Goal: Task Accomplishment & Management: Manage account settings

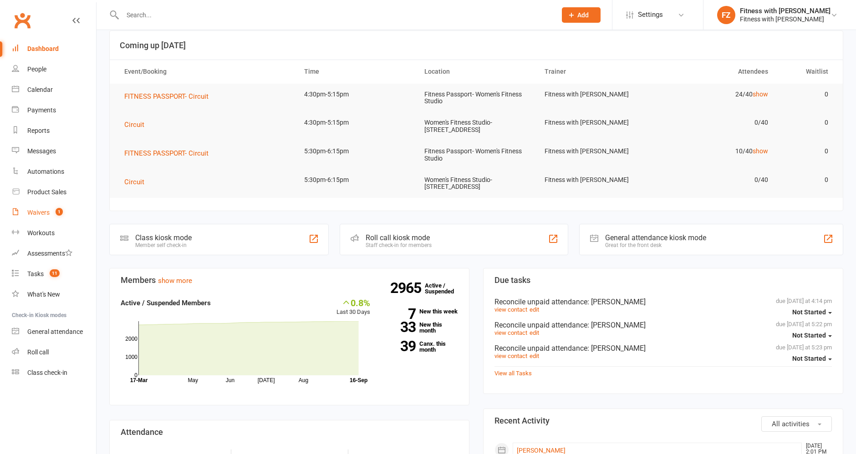
click at [40, 214] on div "Waivers" at bounding box center [38, 212] width 22 height 7
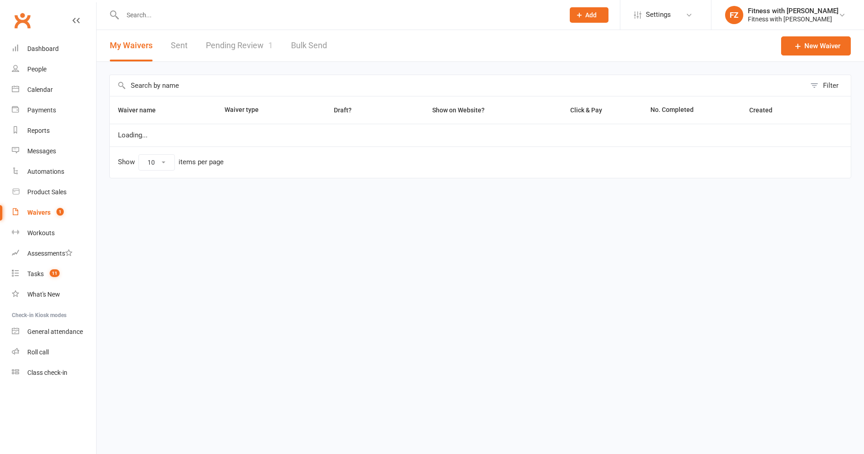
select select "100"
click at [251, 45] on link "Pending Review 1" at bounding box center [239, 45] width 67 height 31
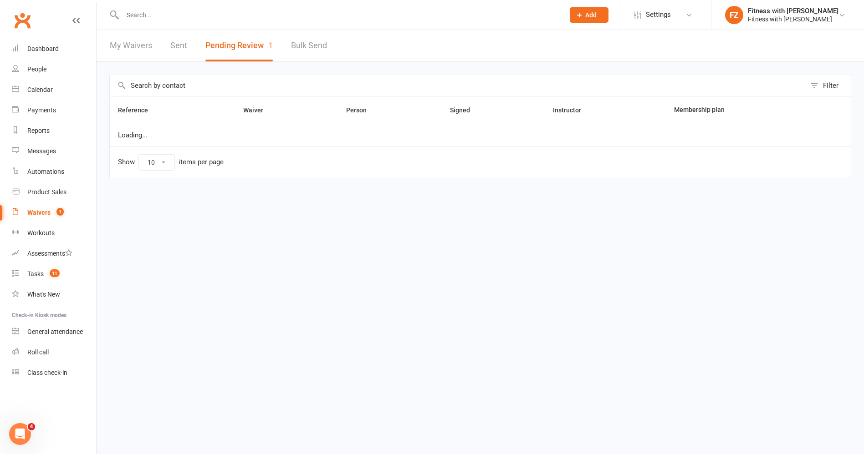
select select "100"
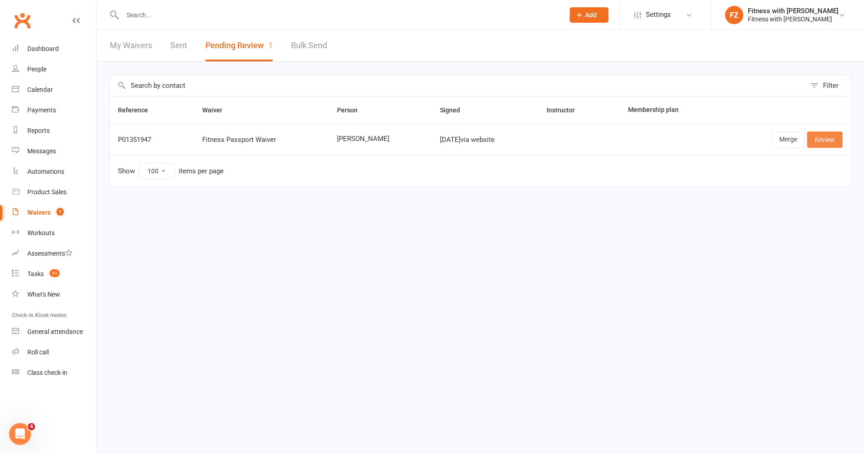
click at [817, 139] on link "Review" at bounding box center [825, 140] width 36 height 16
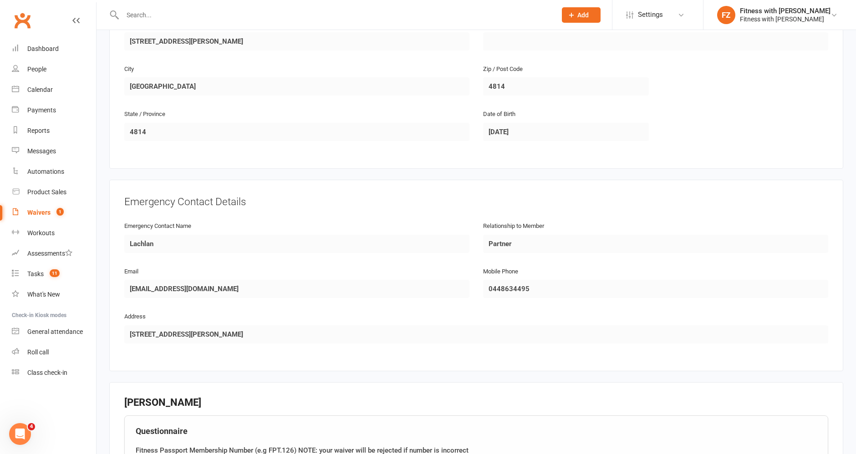
scroll to position [506, 0]
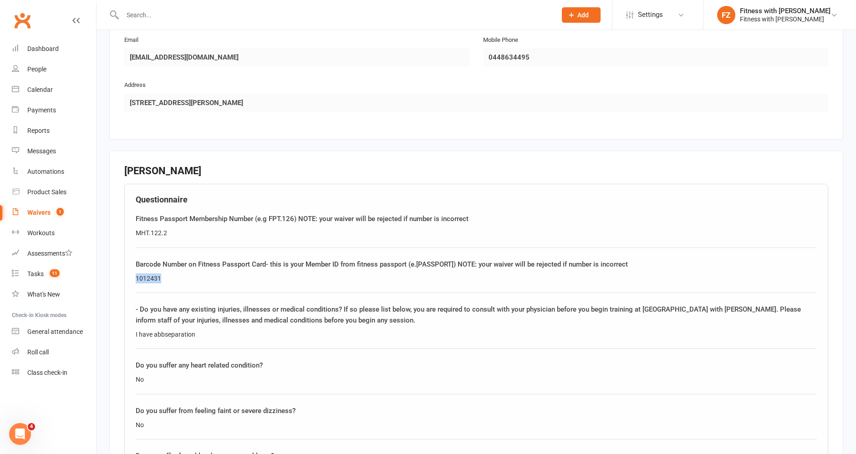
drag, startPoint x: 185, startPoint y: 271, endPoint x: 113, endPoint y: 269, distance: 72.4
click at [102, 267] on div "Smart Forms & Waivers Back Fitness with Zoe Fitness with [PERSON_NAME] p: 04492…" at bounding box center [477, 396] width 760 height 1744
copy div "1012431"
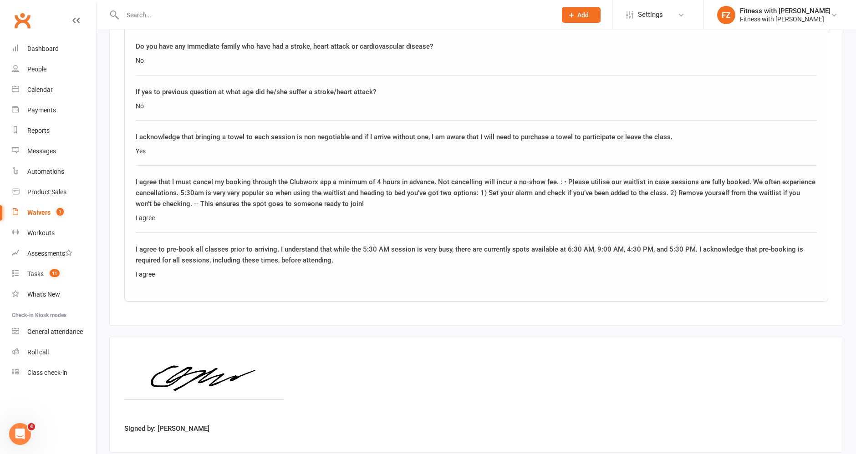
scroll to position [1327, 0]
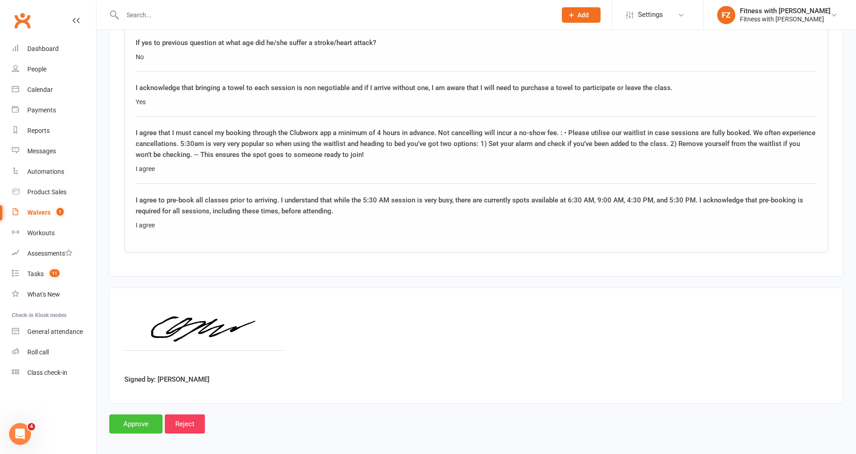
click at [127, 420] on input "Approve" at bounding box center [135, 424] width 53 height 19
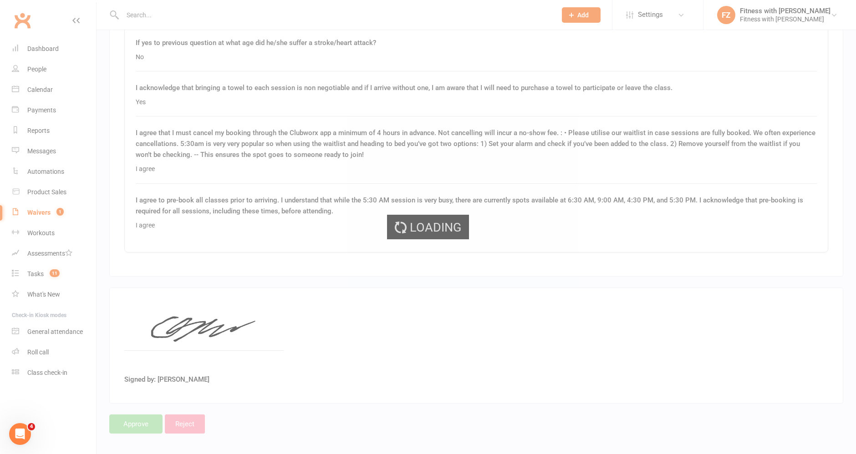
select select "100"
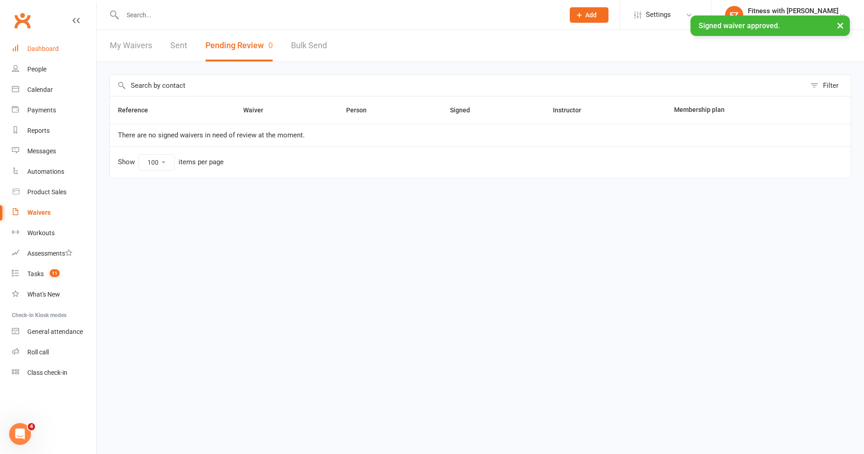
click at [46, 50] on div "Dashboard" at bounding box center [42, 48] width 31 height 7
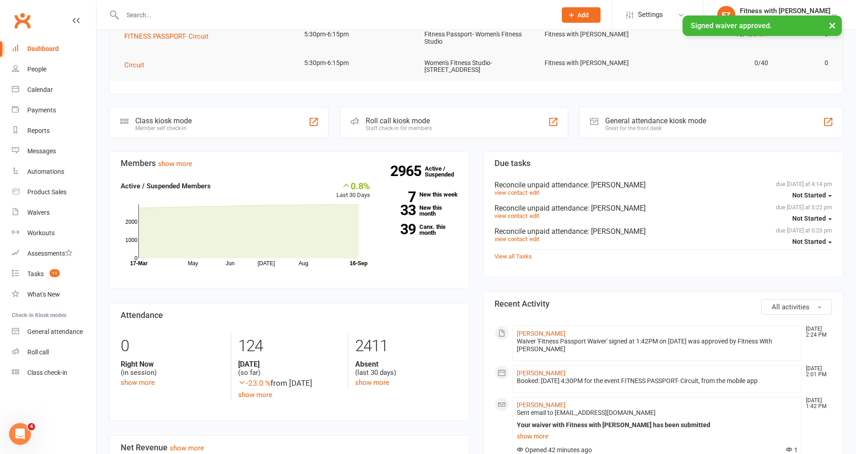
scroll to position [202, 0]
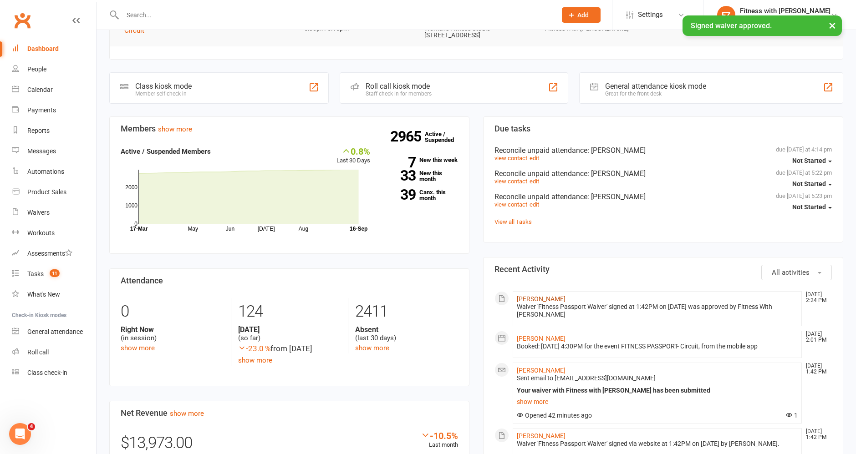
click at [536, 296] on link "[PERSON_NAME]" at bounding box center [541, 299] width 49 height 7
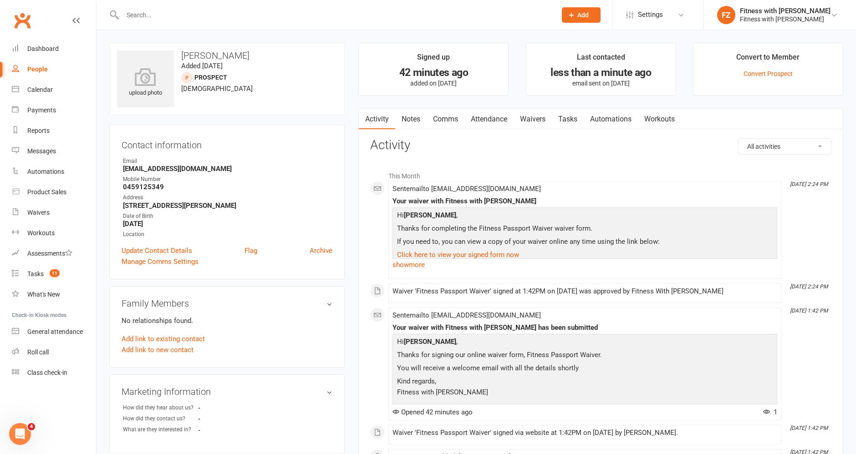
click at [774, 68] on li "Convert to Member Convert Prospect" at bounding box center [768, 69] width 150 height 53
click at [775, 75] on link "Convert Prospect" at bounding box center [768, 73] width 49 height 7
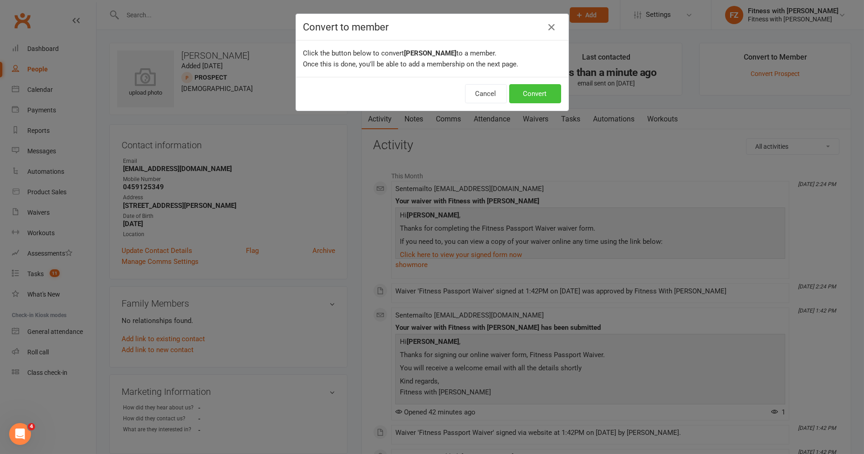
click at [531, 95] on button "Convert" at bounding box center [535, 93] width 52 height 19
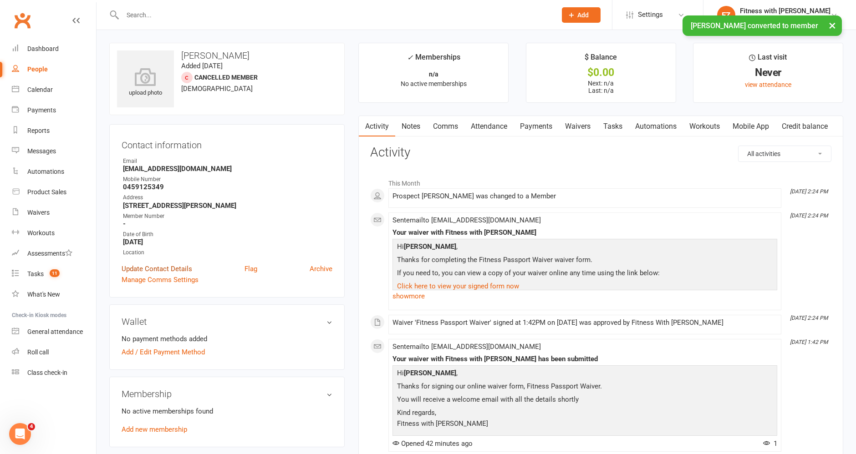
click at [158, 270] on link "Update Contact Details" at bounding box center [157, 269] width 71 height 11
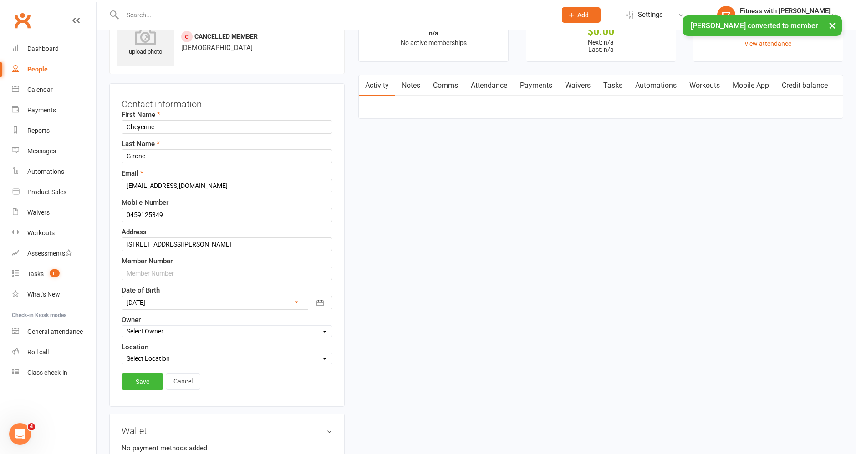
scroll to position [43, 0]
drag, startPoint x: 158, startPoint y: 268, endPoint x: 151, endPoint y: 301, distance: 34.1
click at [158, 267] on input "text" at bounding box center [227, 272] width 211 height 14
paste input "1012431"
type input "1012431"
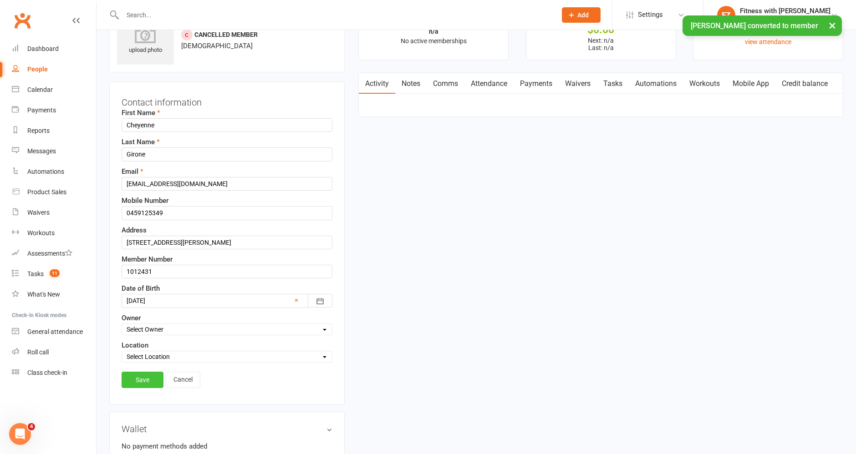
click at [140, 379] on link "Save" at bounding box center [143, 380] width 42 height 16
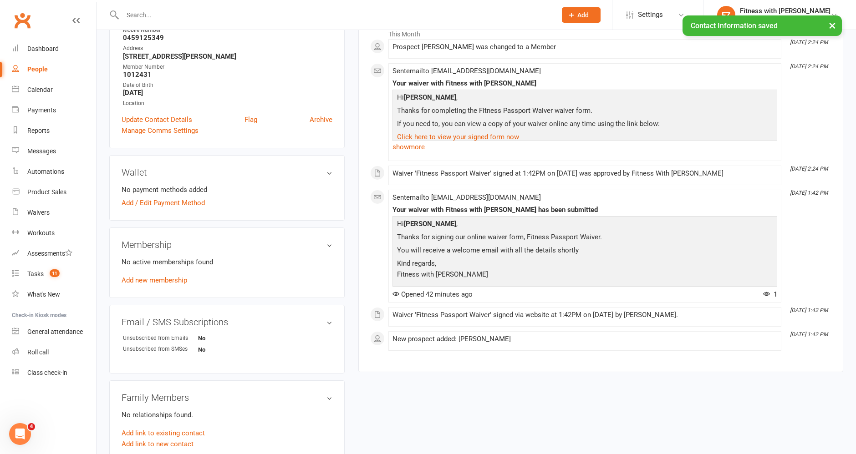
scroll to position [194, 0]
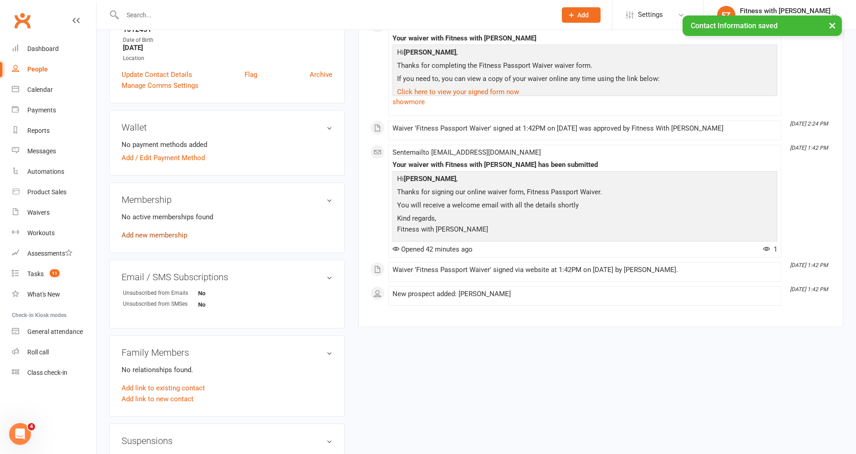
click at [178, 235] on link "Add new membership" at bounding box center [155, 235] width 66 height 8
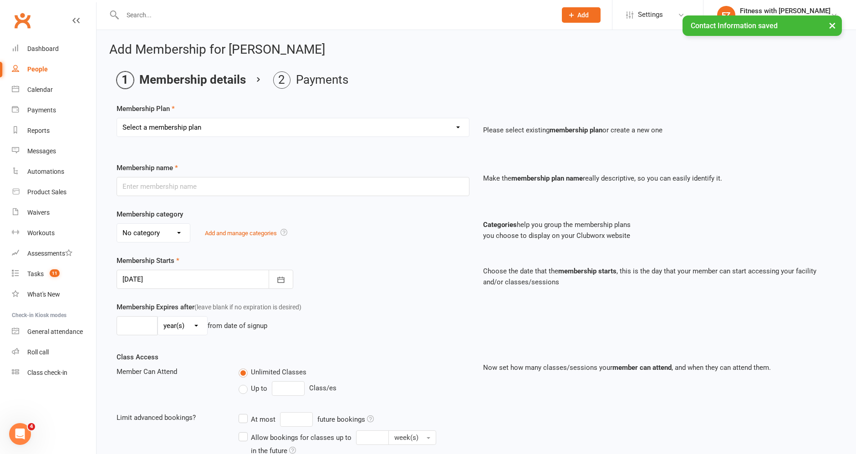
click at [209, 122] on select "Select a membership plan Create new Membership Plan Free 2 Week Trial Single Se…" at bounding box center [293, 127] width 352 height 18
select select "8"
click at [117, 118] on select "Select a membership plan Create new Membership Plan Free 2 Week Trial Single Se…" at bounding box center [293, 127] width 352 height 18
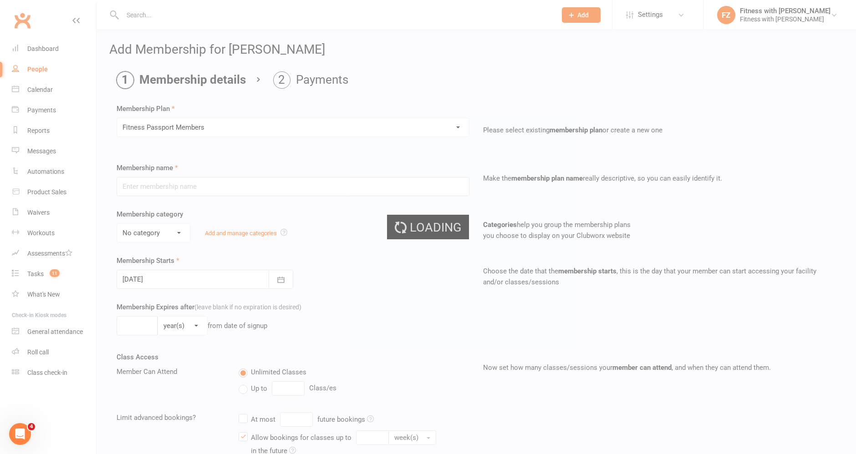
type input "Fitness Passport Members"
select select "0"
select select "2"
type input "4"
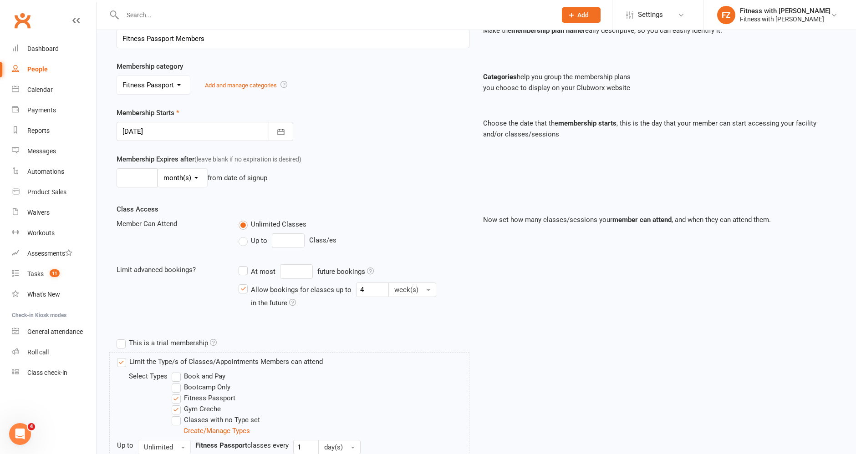
scroll to position [240, 0]
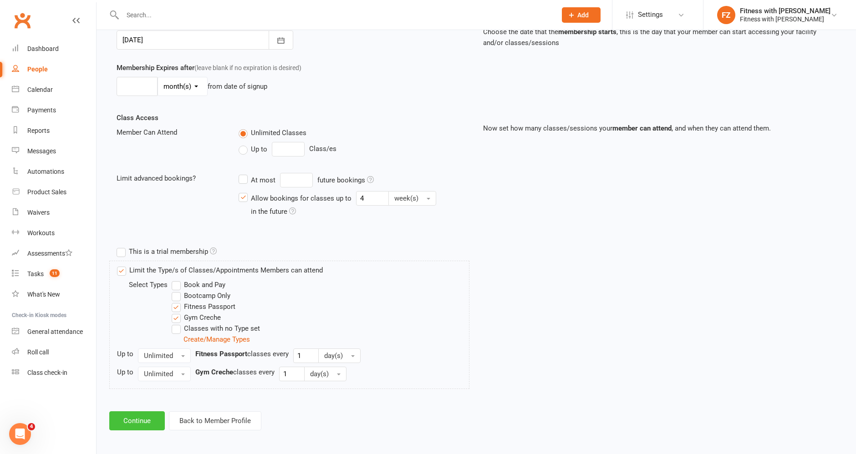
click at [142, 427] on button "Continue" at bounding box center [137, 421] width 56 height 19
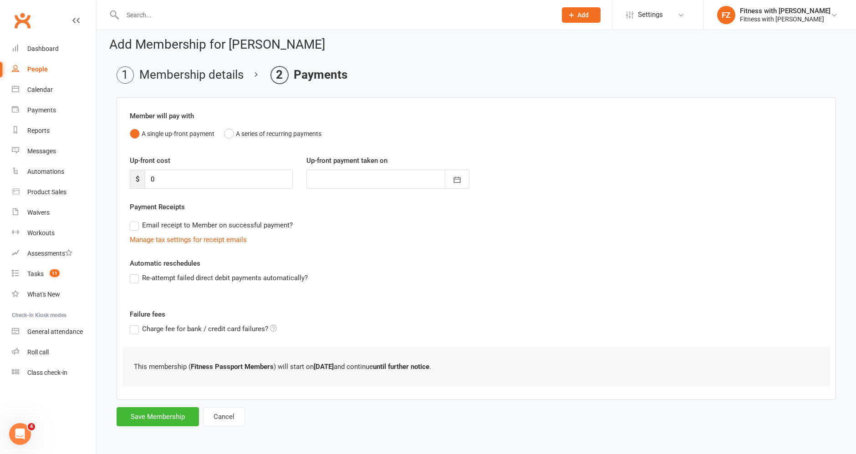
scroll to position [0, 0]
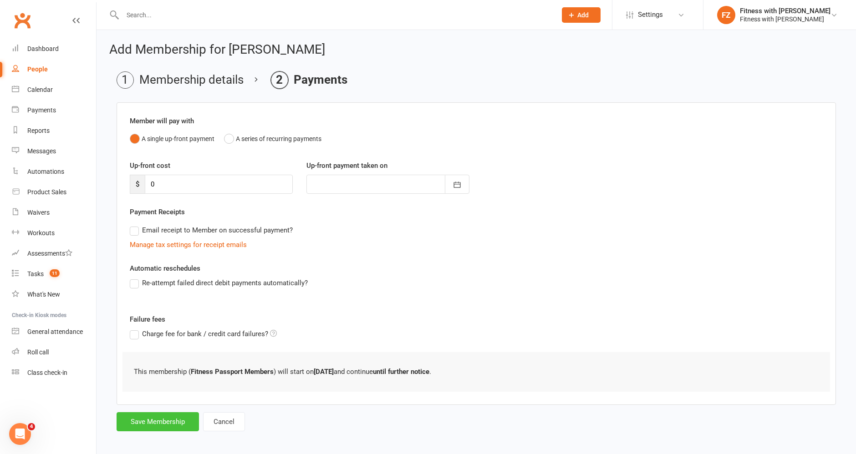
click at [160, 419] on button "Save Membership" at bounding box center [158, 422] width 82 height 19
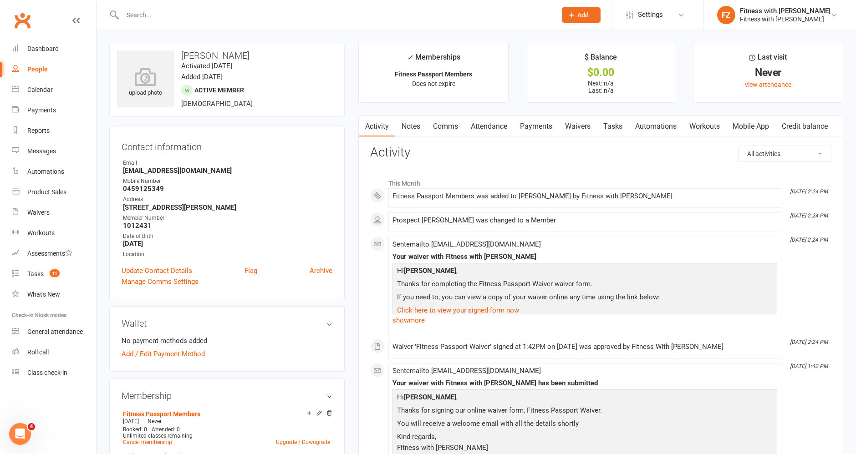
click at [758, 122] on link "Mobile App" at bounding box center [750, 126] width 49 height 21
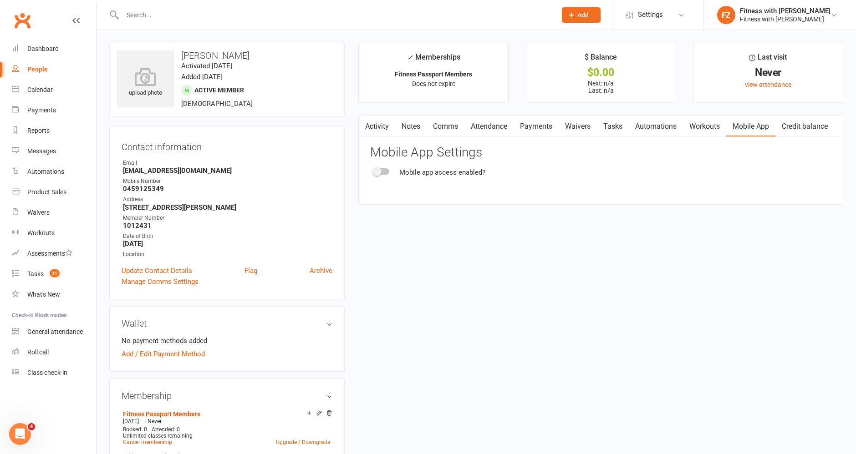
click at [381, 166] on react-component "Mobile App Settings Mobile app access enabled?" at bounding box center [600, 162] width 461 height 32
click at [377, 172] on span at bounding box center [377, 171] width 9 height 9
click at [374, 170] on input "checkbox" at bounding box center [374, 170] width 0 height 0
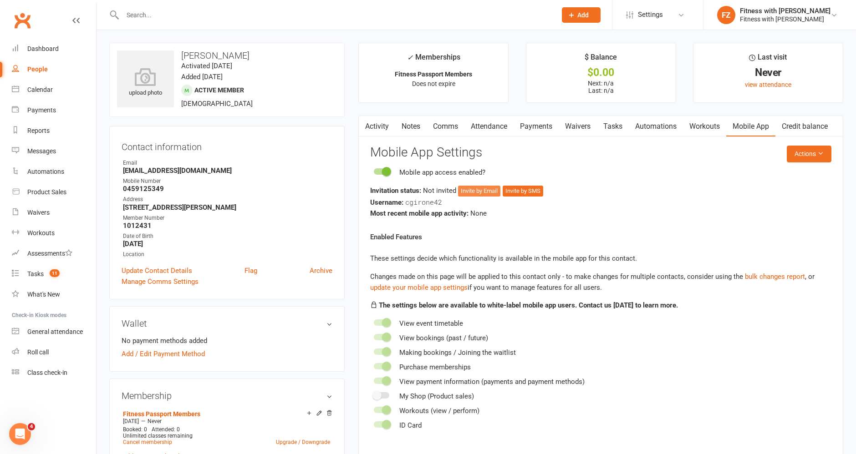
click at [490, 194] on button "Invite by Email" at bounding box center [479, 191] width 42 height 11
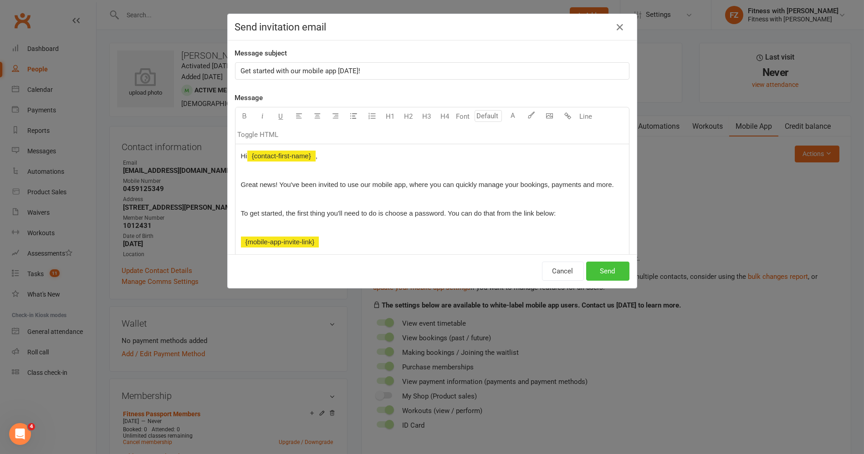
click at [617, 269] on button "Send" at bounding box center [607, 271] width 43 height 19
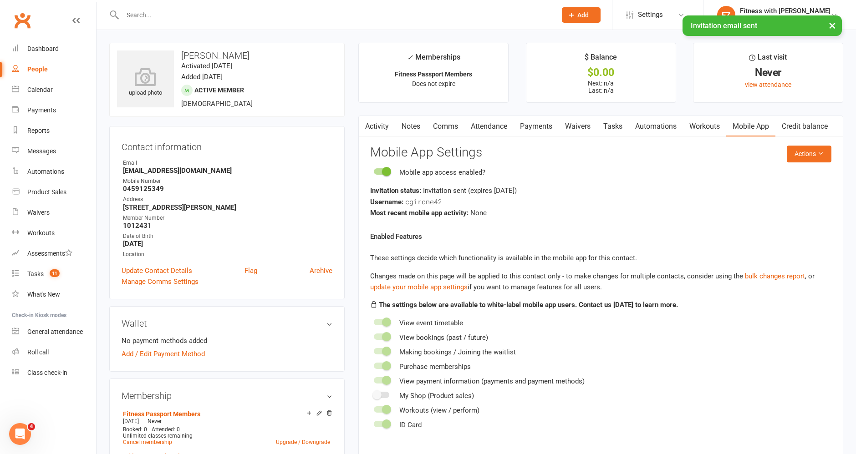
click at [447, 128] on link "Comms" at bounding box center [446, 126] width 38 height 21
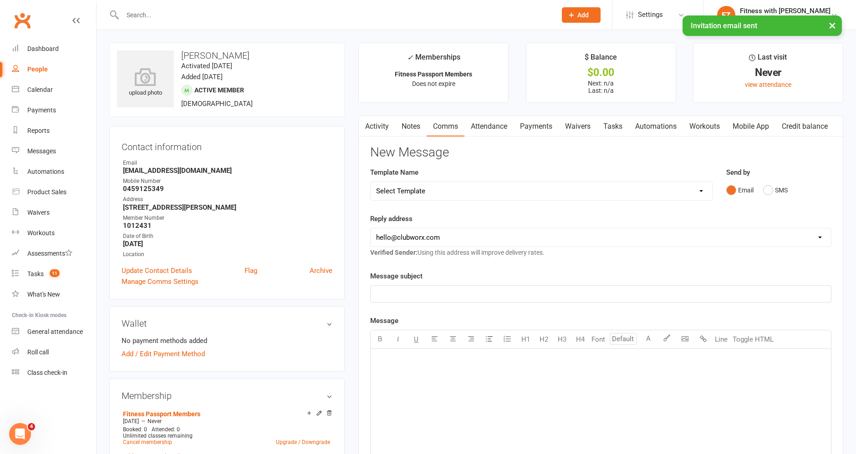
click at [447, 187] on select "Select Template [Email] 2025- Fitness Passport login [Email] 2 week free trial …" at bounding box center [542, 191] width 342 height 18
select select "0"
click at [371, 182] on select "Select Template [Email] 2025- Fitness Passport login [Email] 2 week free trial …" at bounding box center [542, 191] width 342 height 18
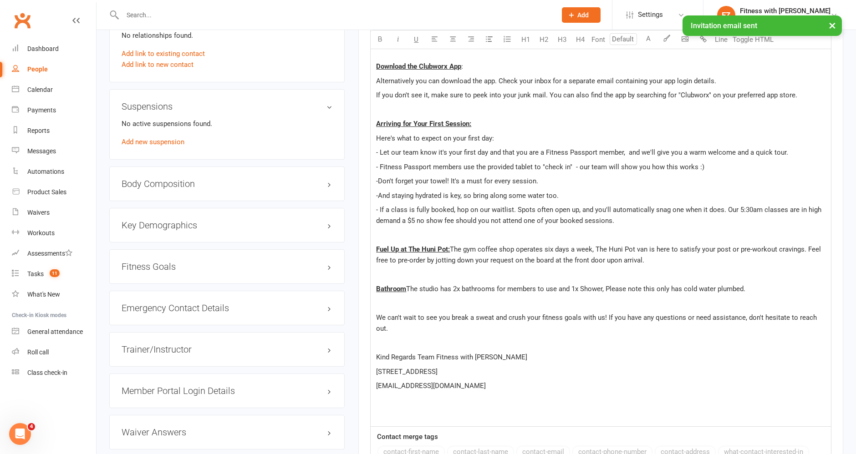
scroll to position [740, 0]
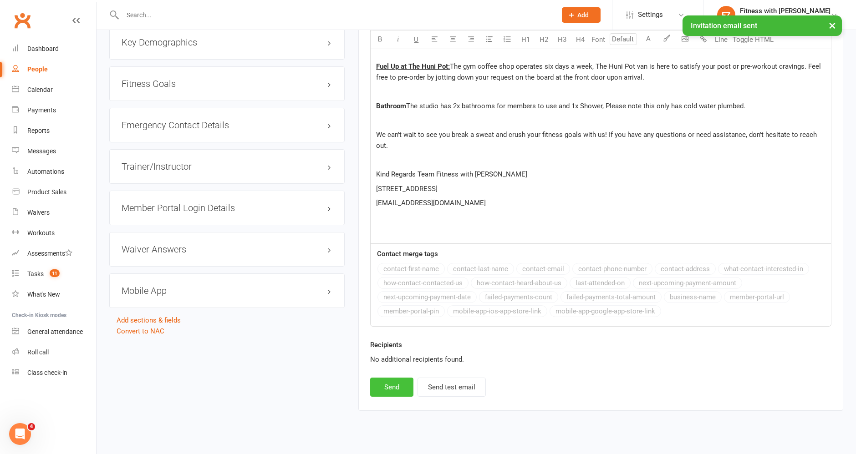
click at [390, 378] on button "Send" at bounding box center [391, 387] width 43 height 19
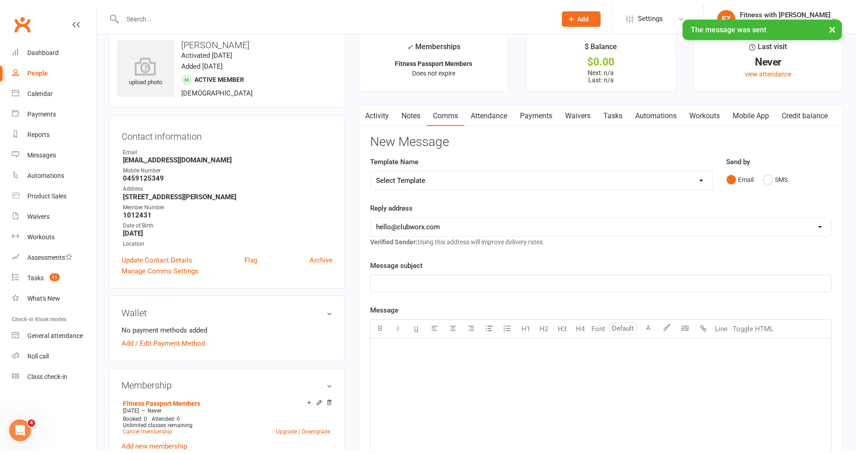
scroll to position [0, 0]
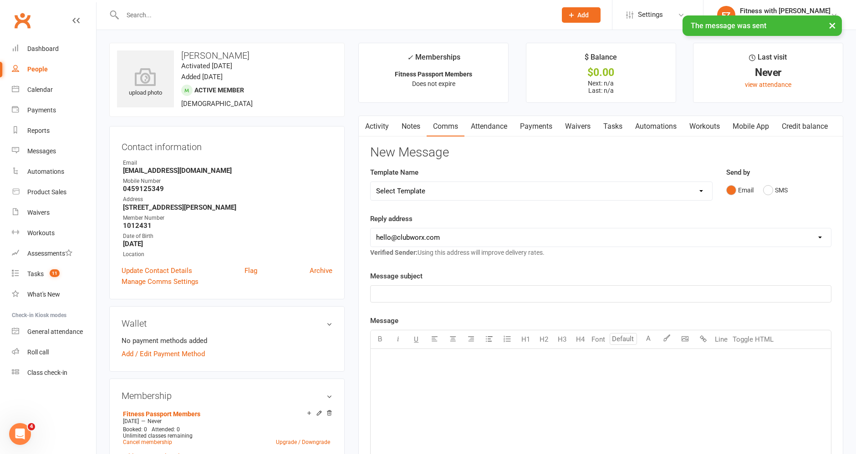
click at [428, 184] on select "Select Template [Email] 2025- Fitness Passport login [Email] 2 week free trial …" at bounding box center [542, 191] width 342 height 18
select select "6"
click at [371, 182] on select "Select Template [Email] 2025- Fitness Passport login [Email] 2 week free trial …" at bounding box center [542, 191] width 342 height 18
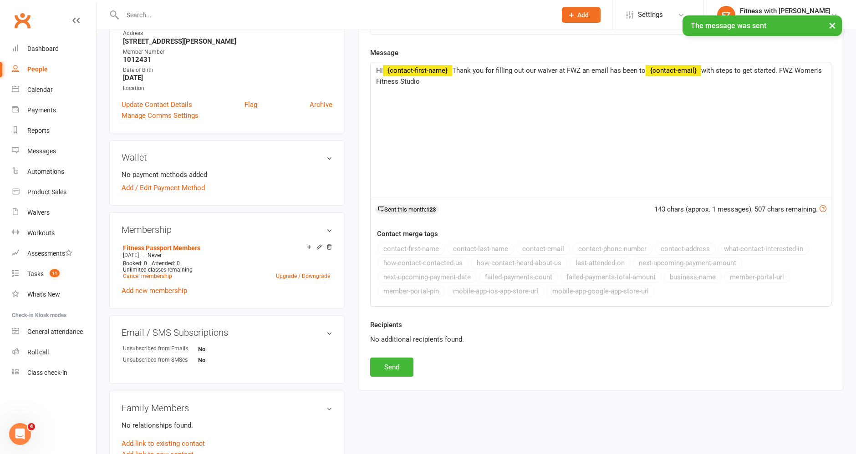
scroll to position [253, 0]
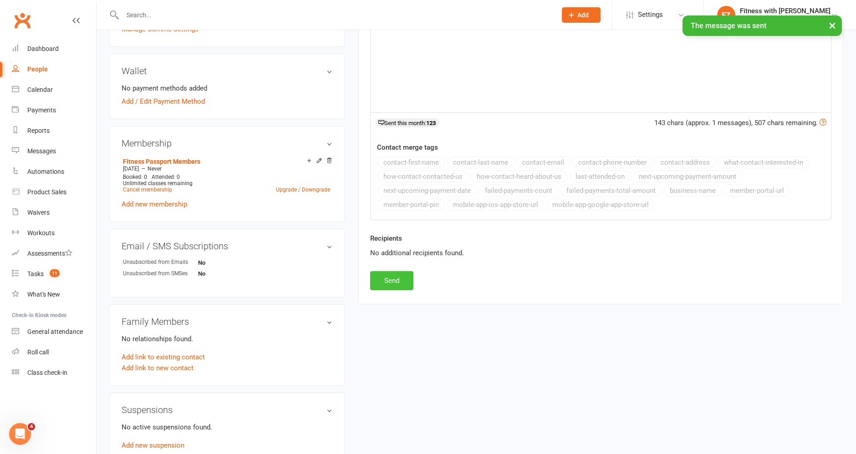
click at [390, 281] on button "Send" at bounding box center [391, 280] width 43 height 19
select select
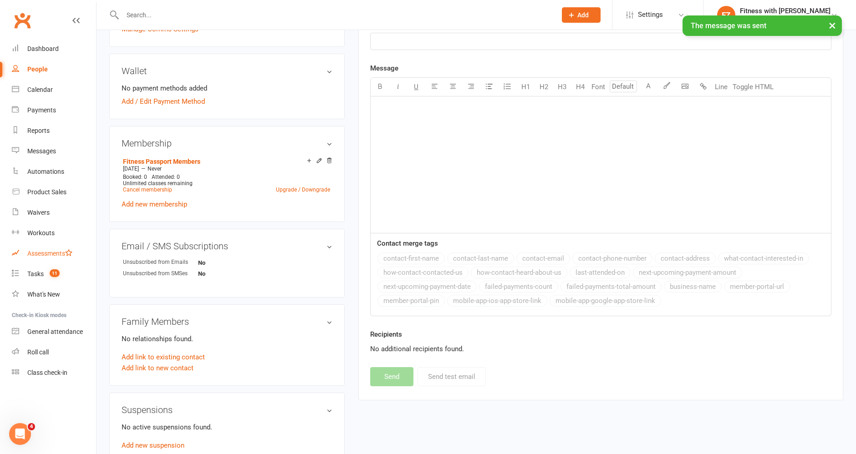
click at [55, 263] on link "Assessments" at bounding box center [54, 254] width 84 height 20
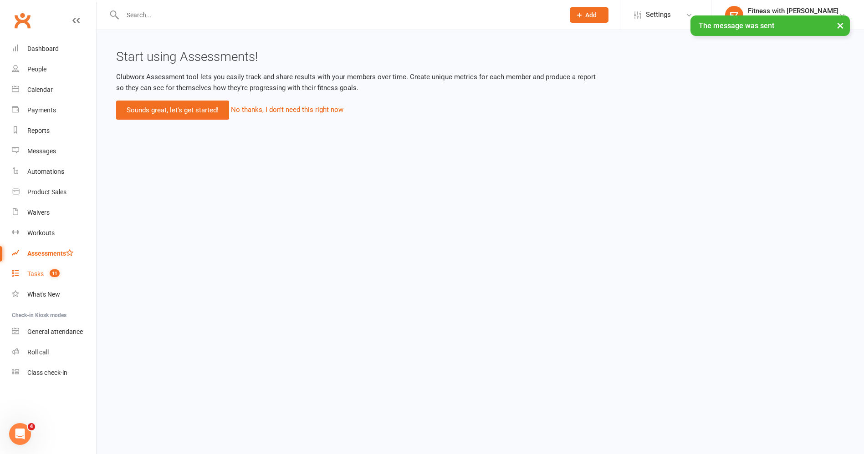
drag, startPoint x: 50, startPoint y: 276, endPoint x: 66, endPoint y: 270, distance: 17.7
click at [50, 276] on count-badge "11" at bounding box center [52, 274] width 15 height 7
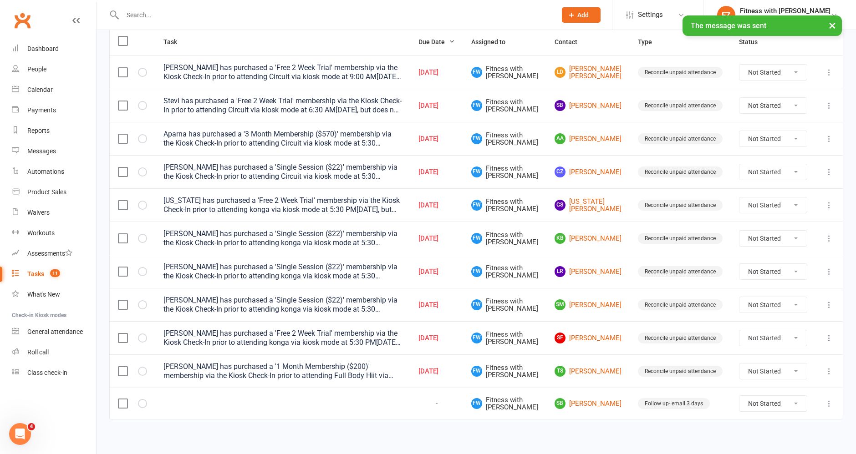
scroll to position [117, 0]
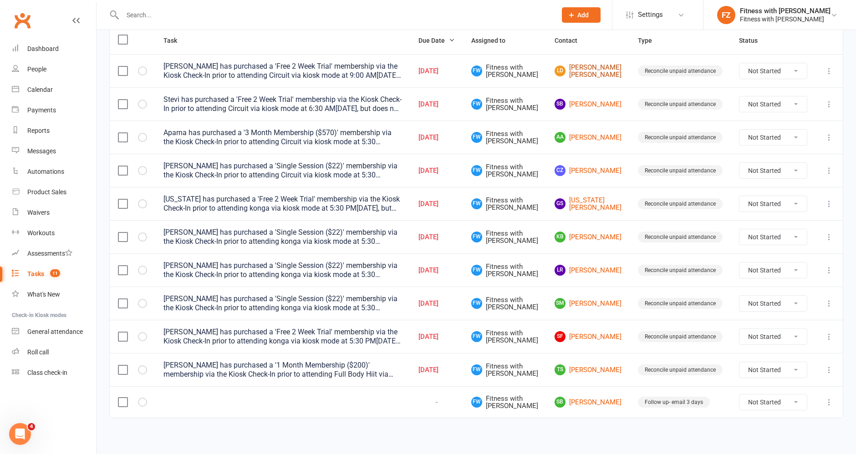
click at [588, 71] on link "LD [PERSON_NAME] [PERSON_NAME]" at bounding box center [588, 71] width 67 height 15
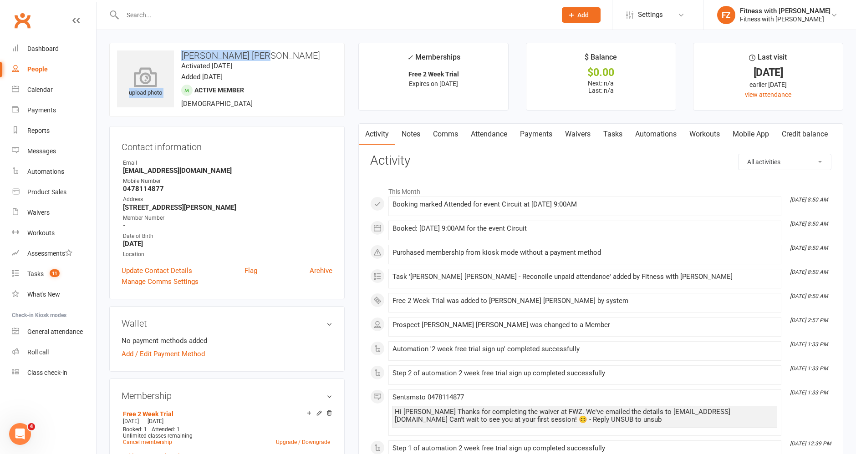
drag, startPoint x: 267, startPoint y: 55, endPoint x: 172, endPoint y: 54, distance: 94.7
click at [172, 54] on div "upload photo [PERSON_NAME] [PERSON_NAME] Activated [DATE] Added [DATE] Active m…" at bounding box center [226, 80] width 235 height 74
click at [259, 57] on h3 "[PERSON_NAME] [PERSON_NAME]" at bounding box center [227, 56] width 220 height 10
drag, startPoint x: 263, startPoint y: 50, endPoint x: 178, endPoint y: 54, distance: 85.7
click at [178, 54] on h3 "[PERSON_NAME] [PERSON_NAME]" at bounding box center [227, 56] width 220 height 10
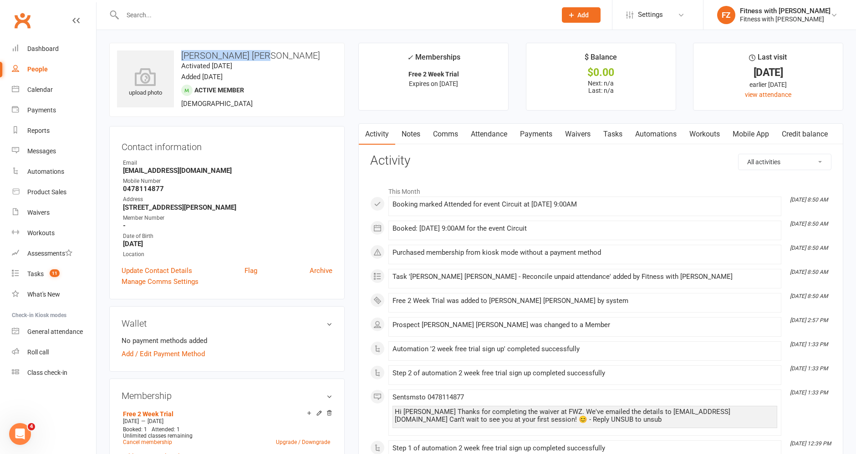
copy h3 "[PERSON_NAME] [PERSON_NAME]"
click at [196, 15] on input "text" at bounding box center [335, 15] width 430 height 13
paste input "[PERSON_NAME] [PERSON_NAME]"
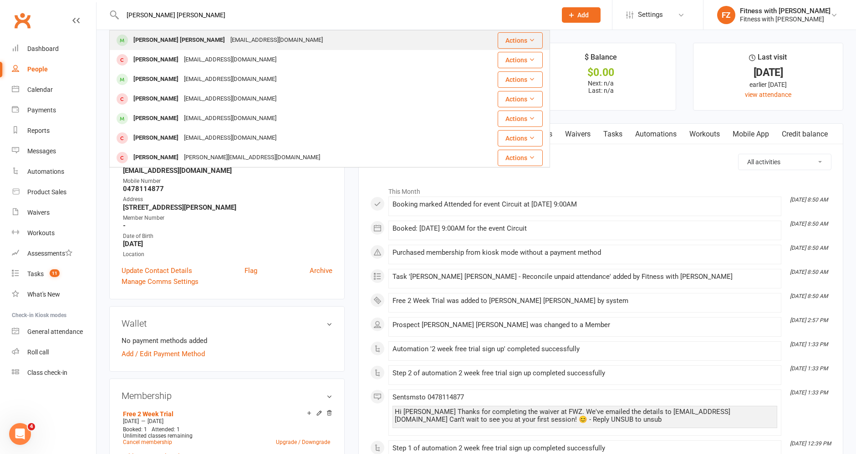
type input "[PERSON_NAME] [PERSON_NAME]"
click at [228, 41] on div "[EMAIL_ADDRESS][DOMAIN_NAME]" at bounding box center [277, 40] width 98 height 13
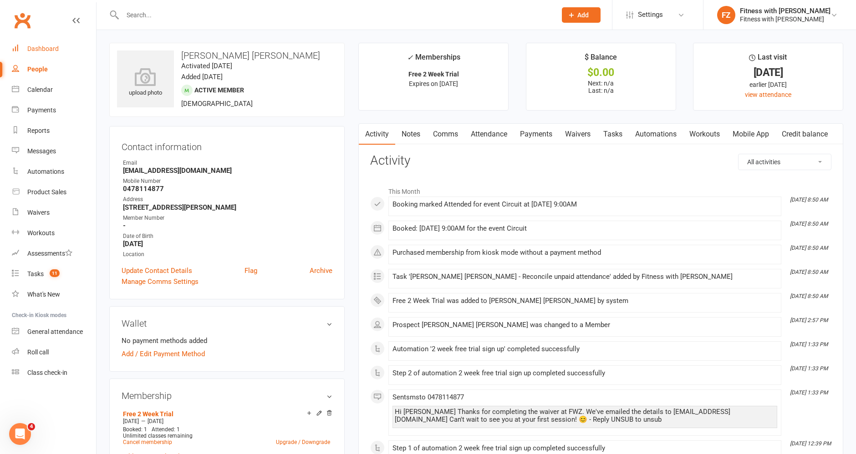
click at [37, 52] on div "Dashboard" at bounding box center [42, 48] width 31 height 7
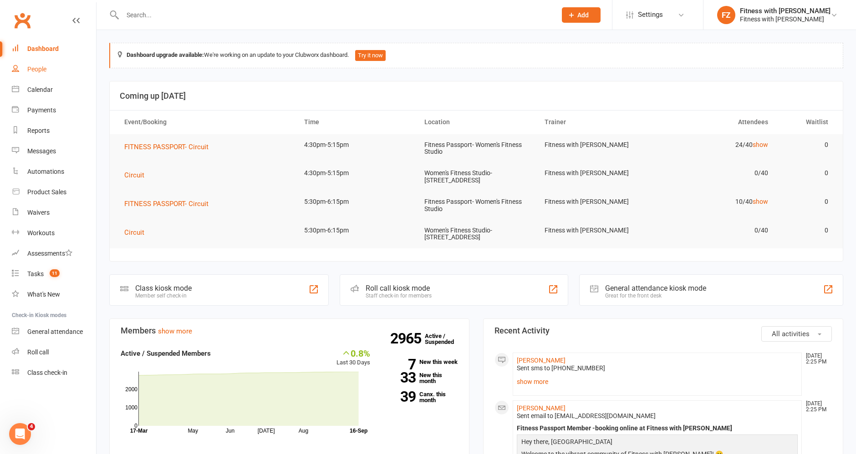
click at [46, 68] on div "People" at bounding box center [36, 69] width 19 height 7
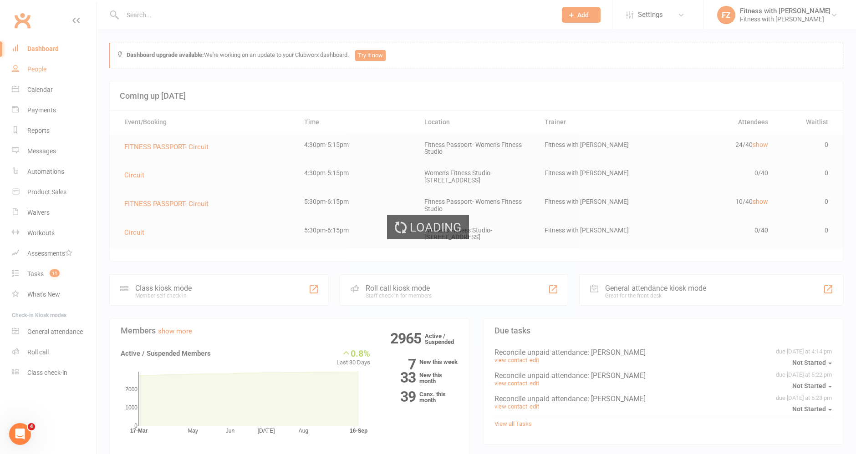
select select "50"
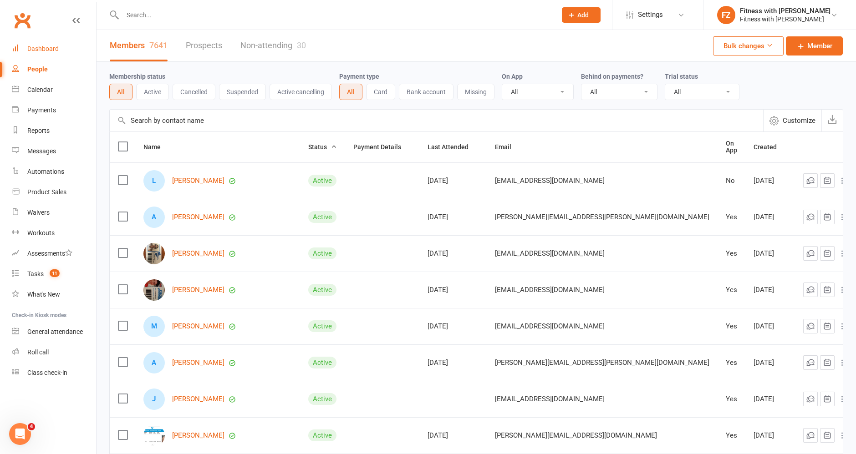
click at [44, 52] on div "Dashboard" at bounding box center [42, 48] width 31 height 7
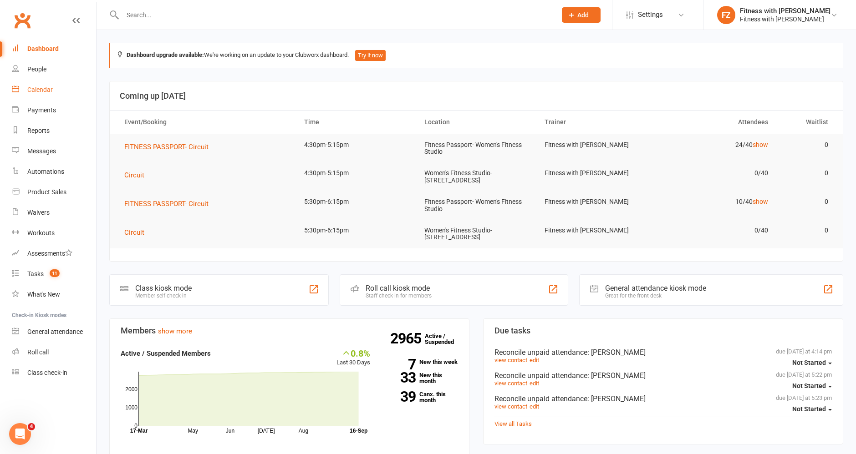
click at [45, 94] on link "Calendar" at bounding box center [54, 90] width 84 height 20
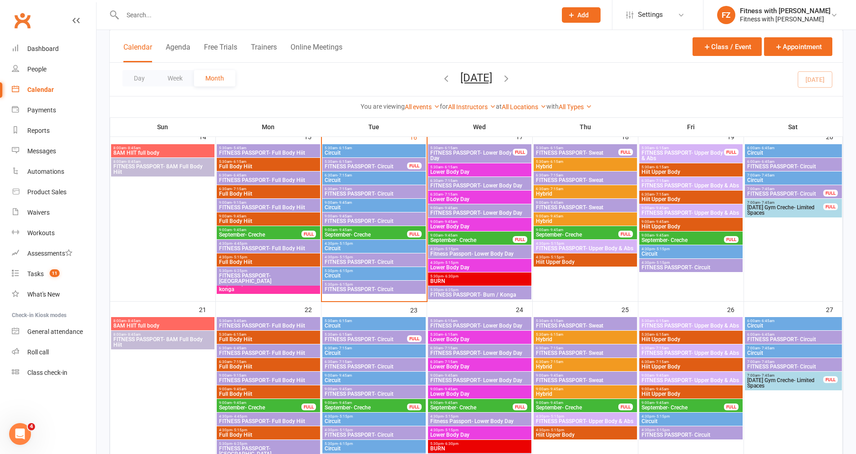
scroll to position [506, 0]
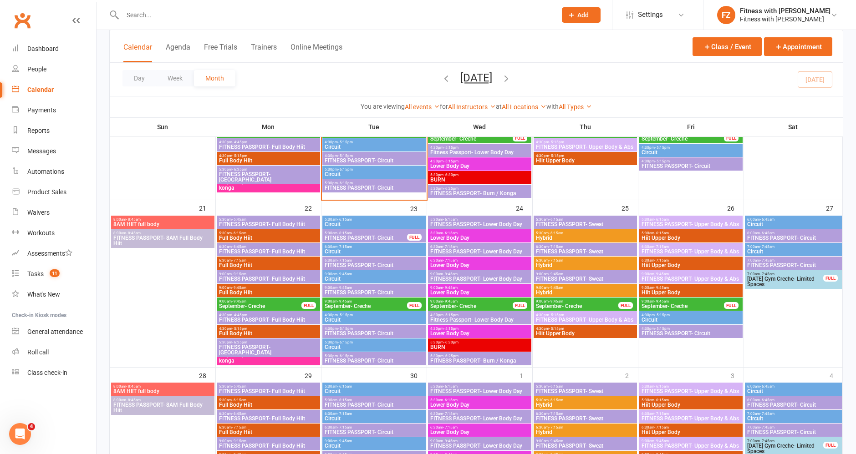
click at [280, 305] on span "September- Creche" at bounding box center [260, 306] width 83 height 5
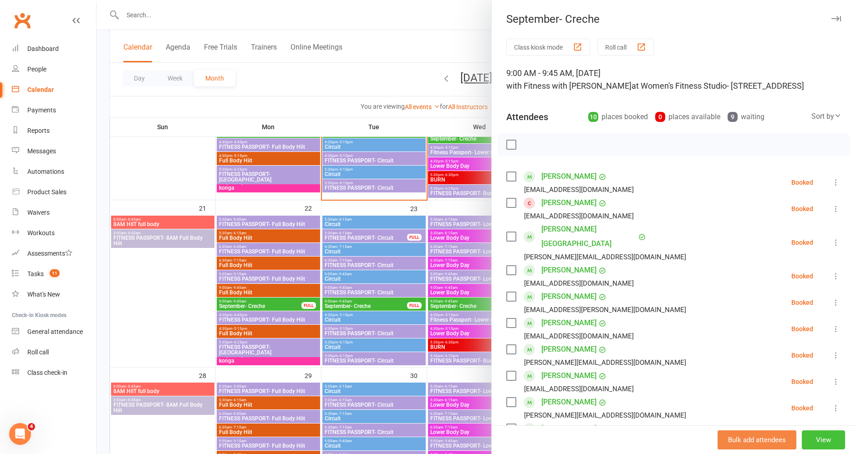
click at [815, 435] on button "View" at bounding box center [823, 440] width 43 height 19
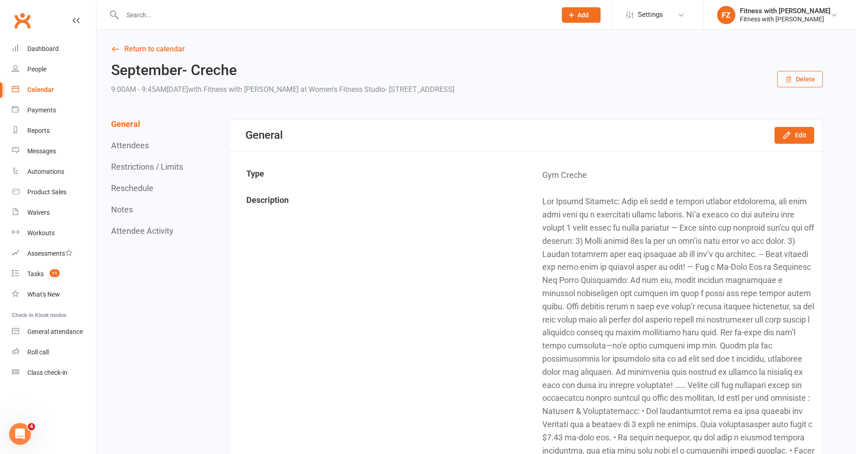
click at [158, 169] on button "Restrictions / Limits" at bounding box center [147, 167] width 72 height 10
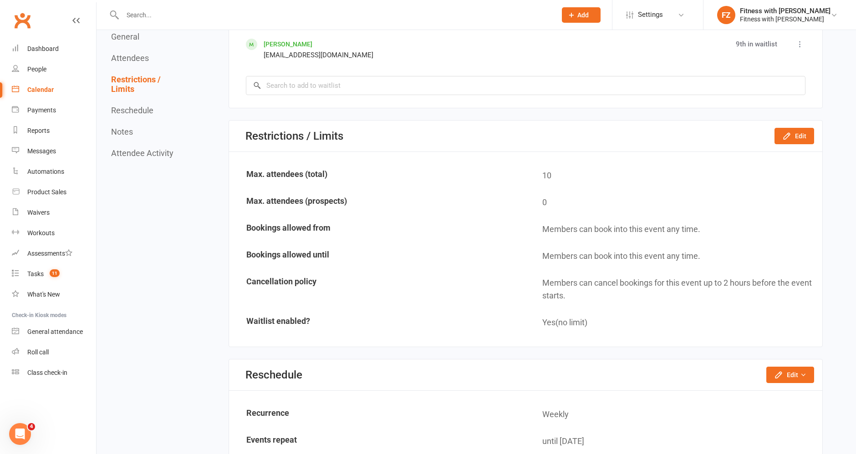
scroll to position [1559, 0]
click at [793, 128] on button "Edit" at bounding box center [795, 135] width 40 height 16
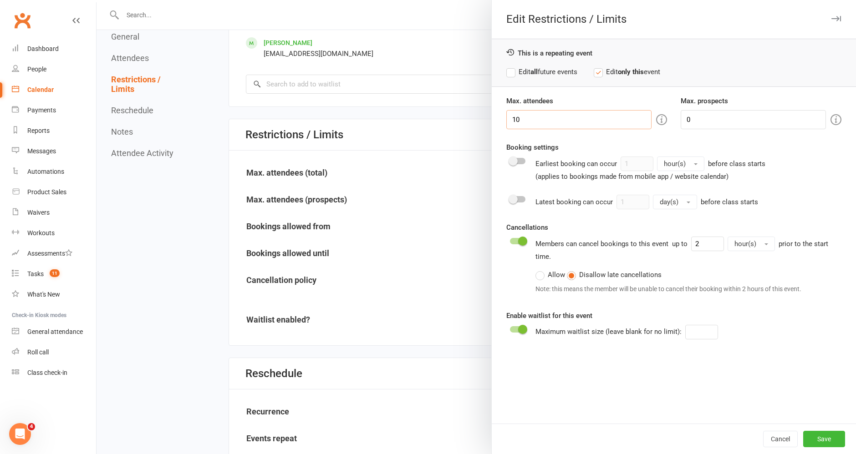
drag, startPoint x: 532, startPoint y: 118, endPoint x: 459, endPoint y: 111, distance: 73.6
click at [475, 0] on div "Edit Restrictions / Limits This is a repeating event Edit all future events Edi…" at bounding box center [477, 0] width 760 height 0
type input "6"
click at [814, 437] on button "Save" at bounding box center [824, 439] width 42 height 16
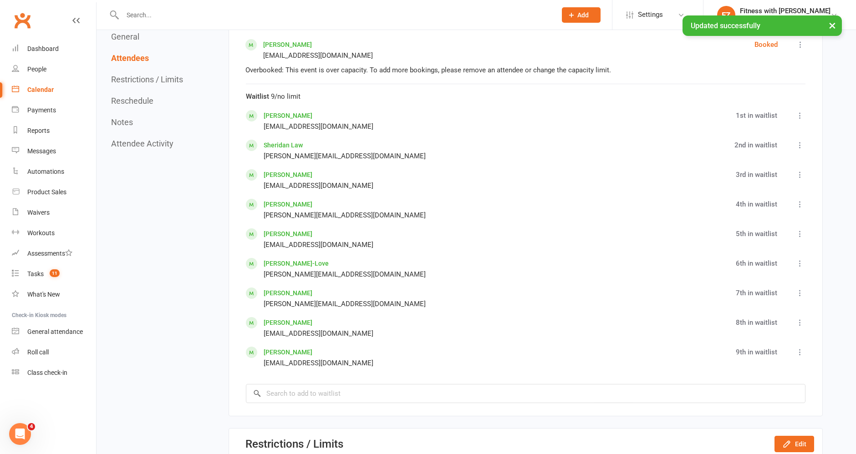
scroll to position [1205, 0]
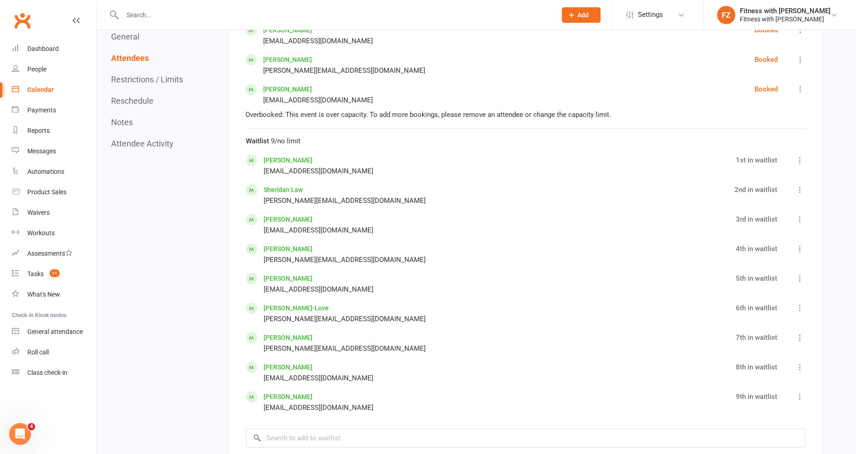
click at [52, 87] on div "Calendar" at bounding box center [40, 89] width 26 height 7
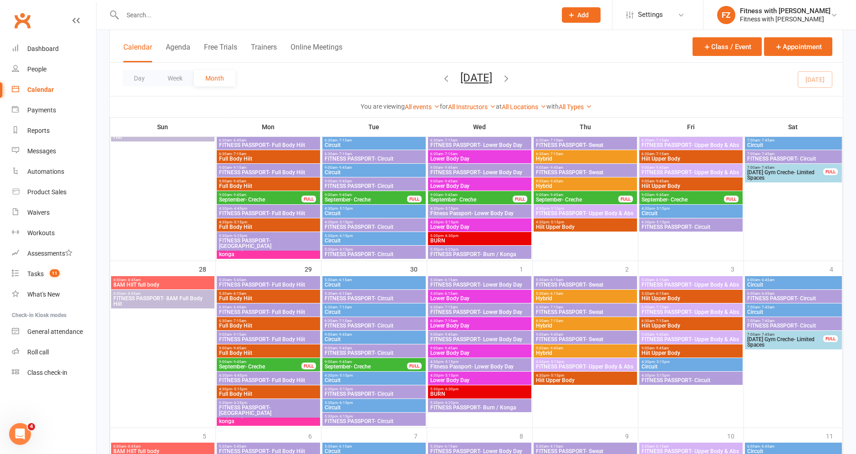
scroll to position [658, 0]
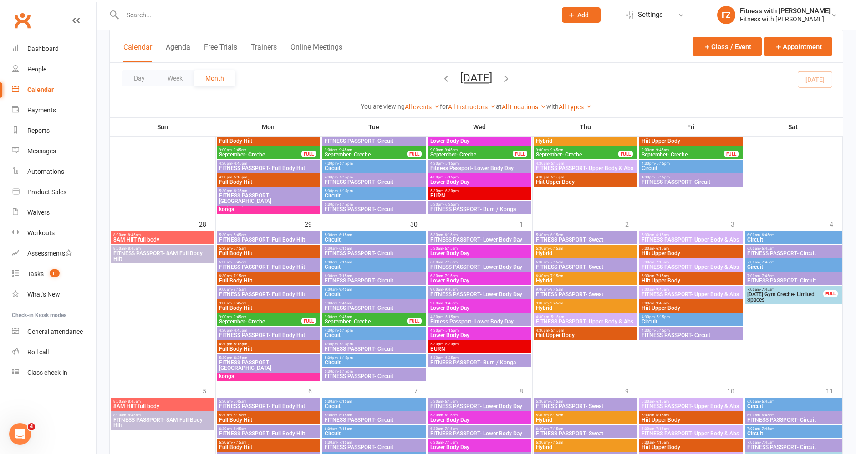
click at [402, 321] on span "September- Creche" at bounding box center [365, 321] width 83 height 5
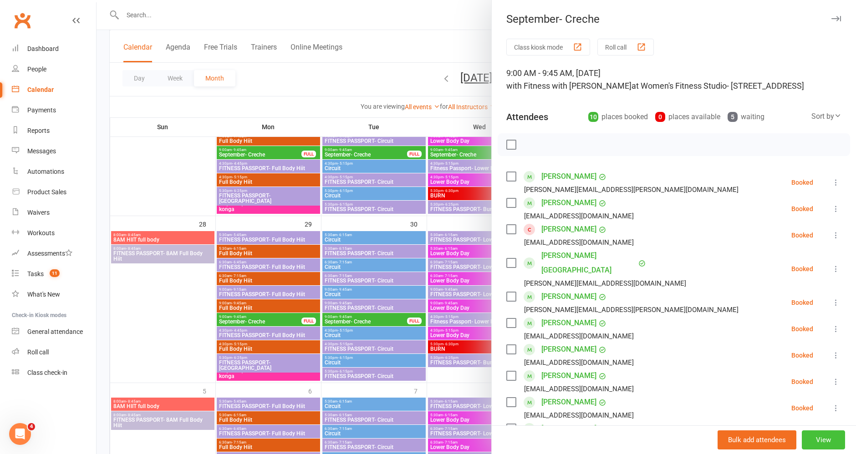
click at [805, 444] on button "View" at bounding box center [823, 440] width 43 height 19
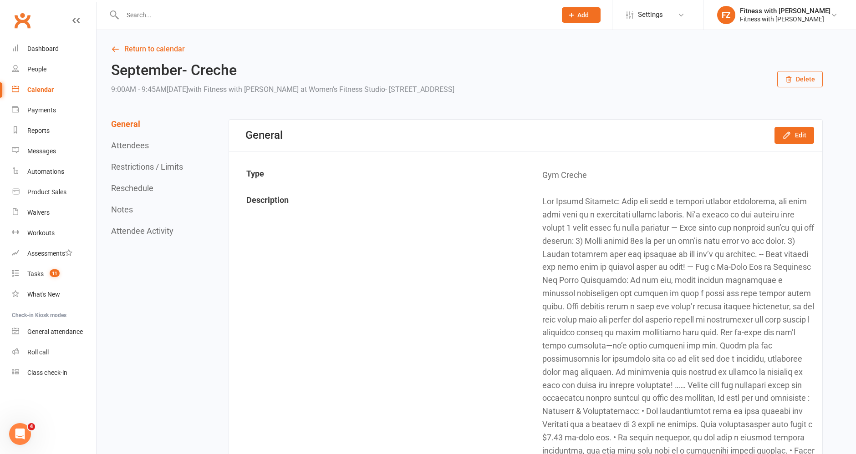
click at [177, 164] on button "Restrictions / Limits" at bounding box center [147, 167] width 72 height 10
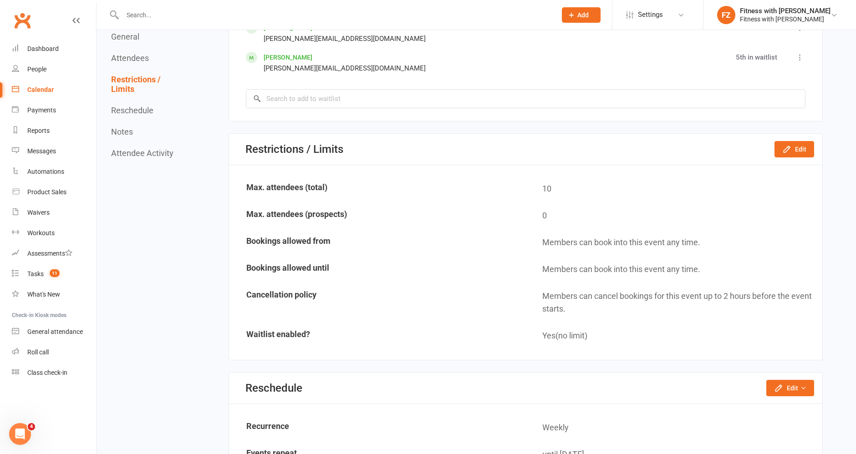
scroll to position [1440, 0]
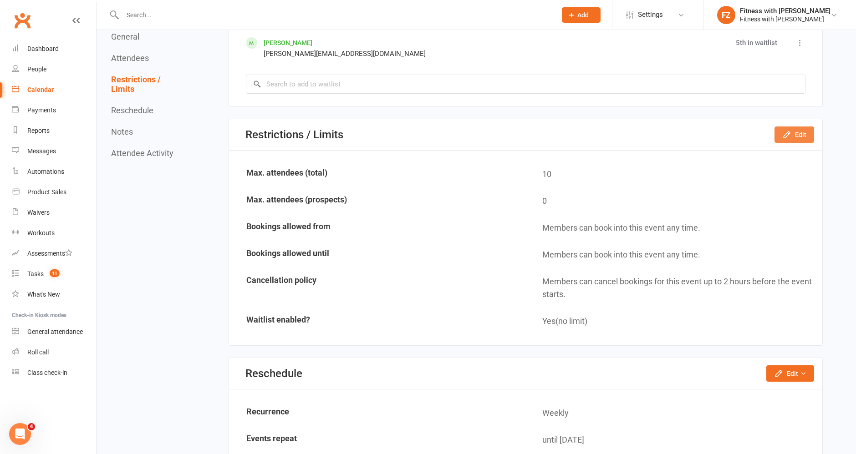
click at [807, 136] on button "Edit" at bounding box center [795, 135] width 40 height 16
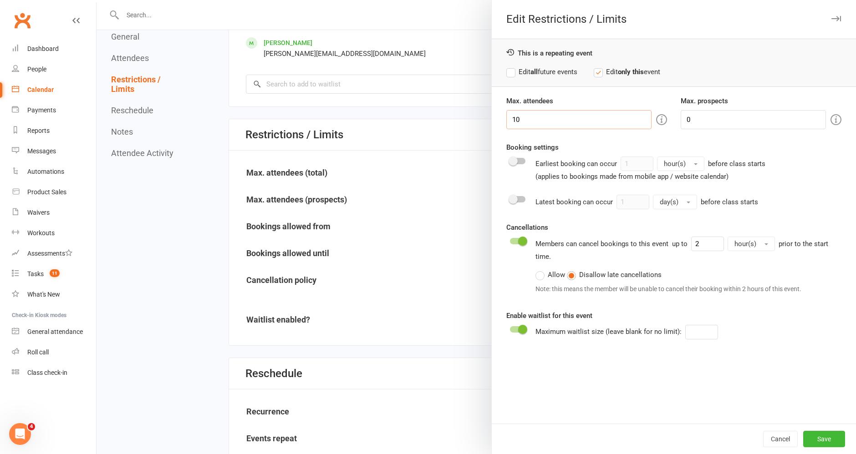
drag, startPoint x: 551, startPoint y: 114, endPoint x: 445, endPoint y: 116, distance: 106.1
click at [460, 0] on div "Edit Restrictions / Limits This is a repeating event Edit all future events Edi…" at bounding box center [477, 0] width 760 height 0
type input "5"
type input "6"
click at [819, 442] on button "Save" at bounding box center [824, 439] width 42 height 16
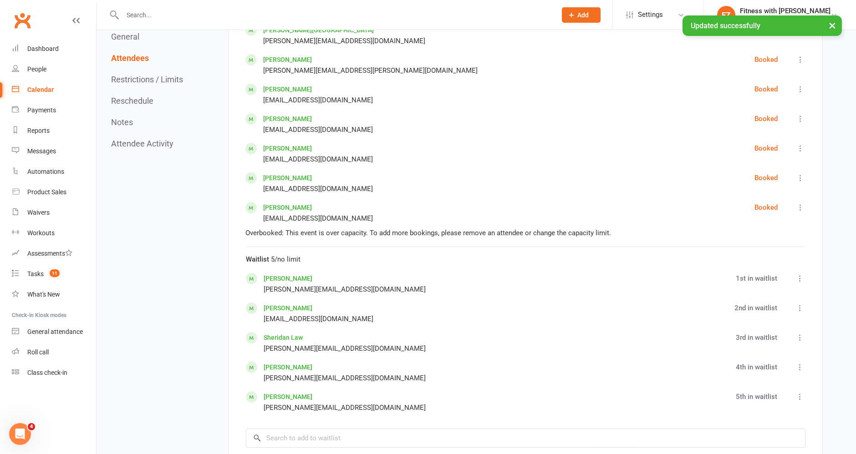
scroll to position [833, 0]
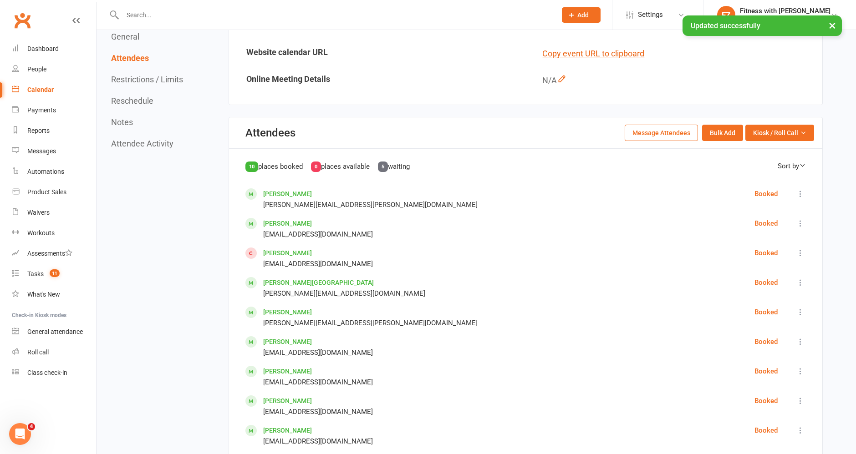
click at [45, 87] on div "Calendar" at bounding box center [40, 89] width 26 height 7
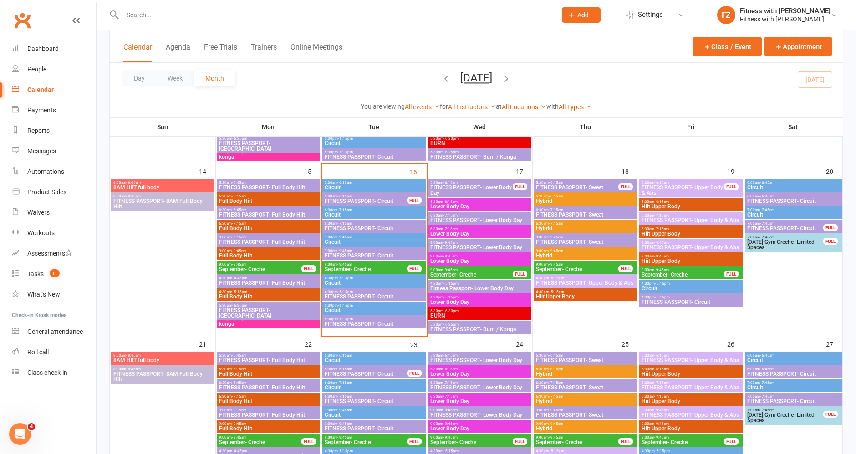
scroll to position [354, 0]
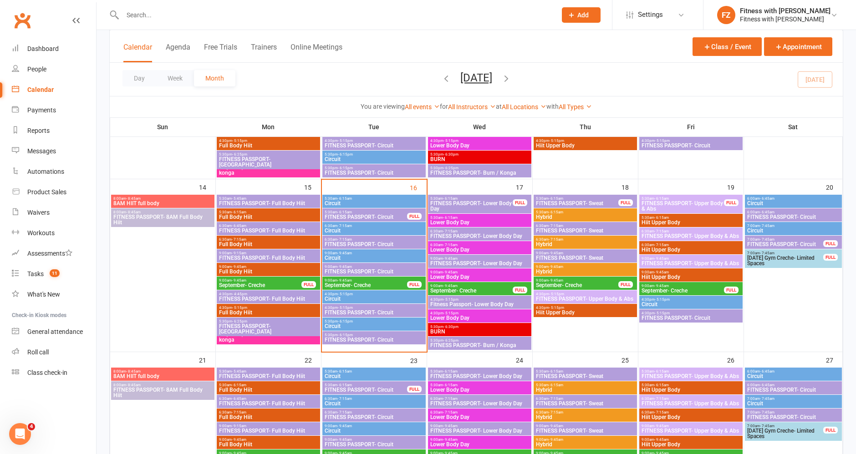
click at [551, 286] on span "September- Creche" at bounding box center [577, 285] width 83 height 5
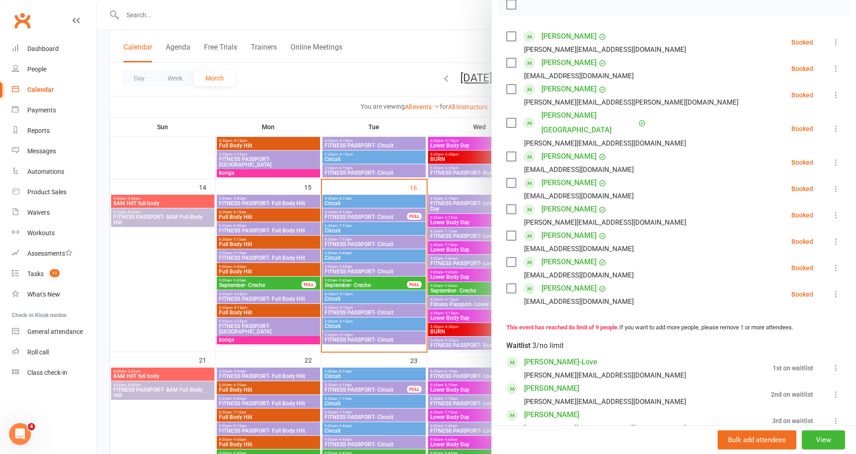
scroll to position [202, 0]
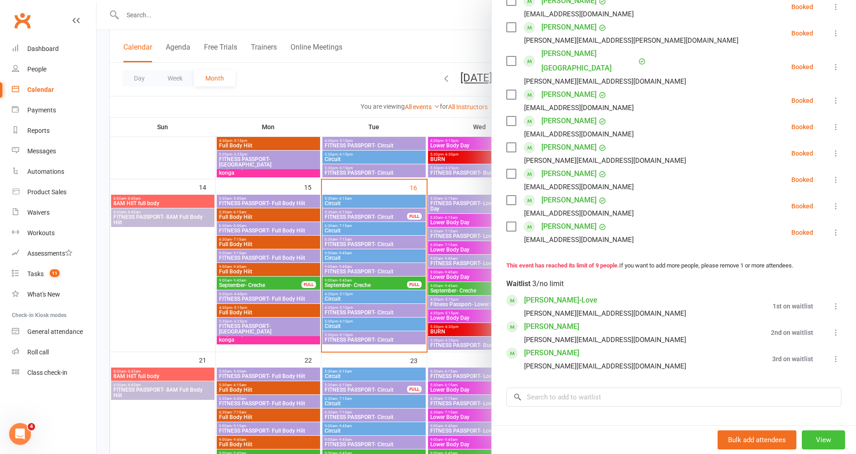
click at [804, 444] on button "View" at bounding box center [823, 440] width 43 height 19
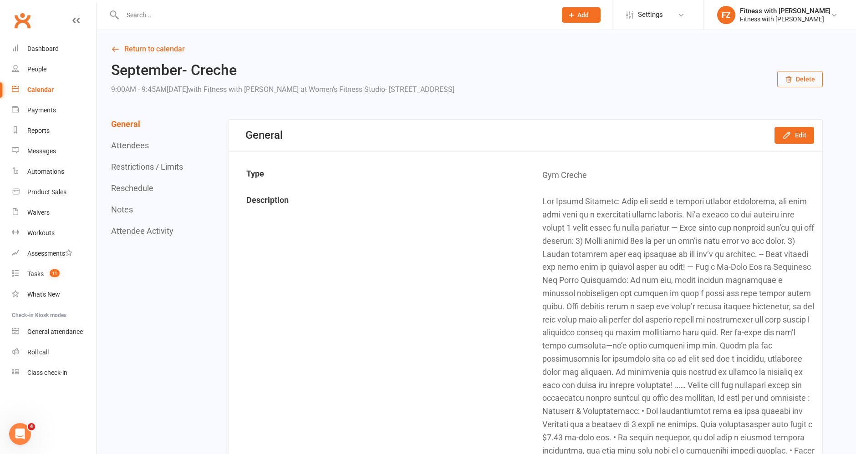
click at [157, 166] on button "Restrictions / Limits" at bounding box center [147, 167] width 72 height 10
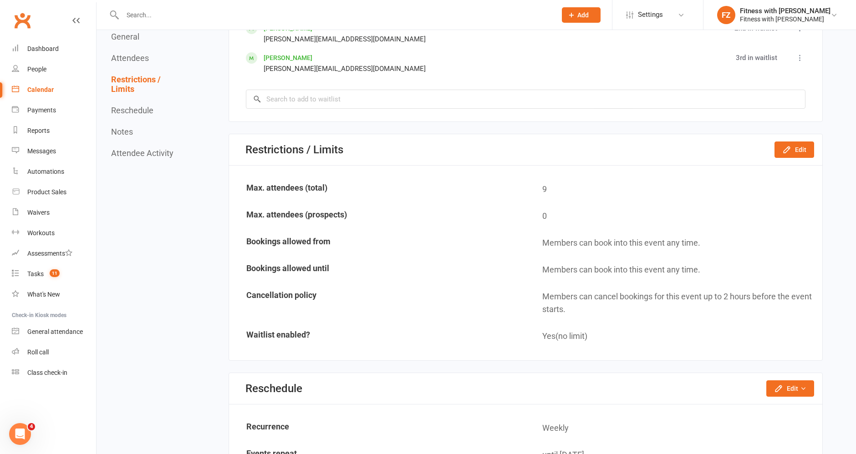
scroll to position [1382, 0]
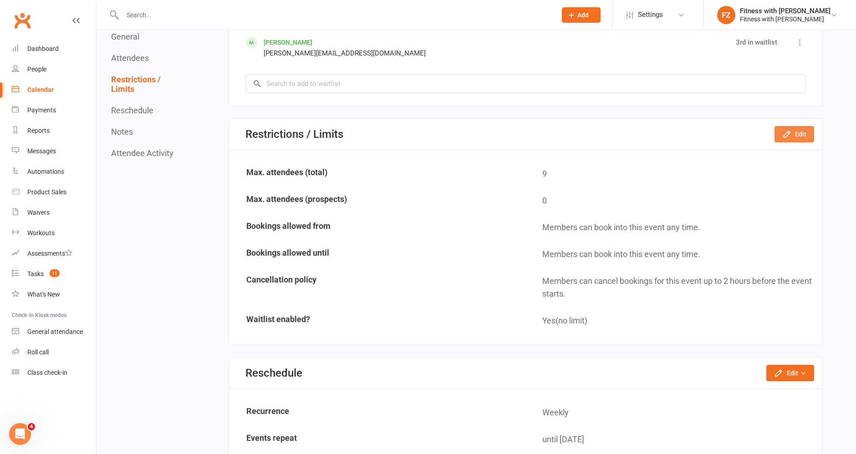
click at [805, 126] on button "Edit" at bounding box center [795, 134] width 40 height 16
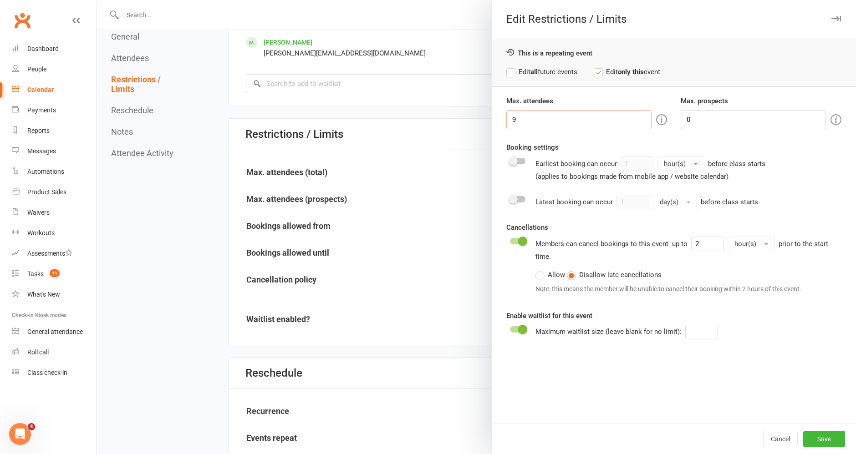
drag, startPoint x: 521, startPoint y: 116, endPoint x: 457, endPoint y: 114, distance: 64.7
click at [465, 0] on div "Edit Restrictions / Limits This is a repeating event Edit all future events Edi…" at bounding box center [477, 0] width 760 height 0
type input "8"
click at [827, 435] on button "Save" at bounding box center [824, 439] width 42 height 16
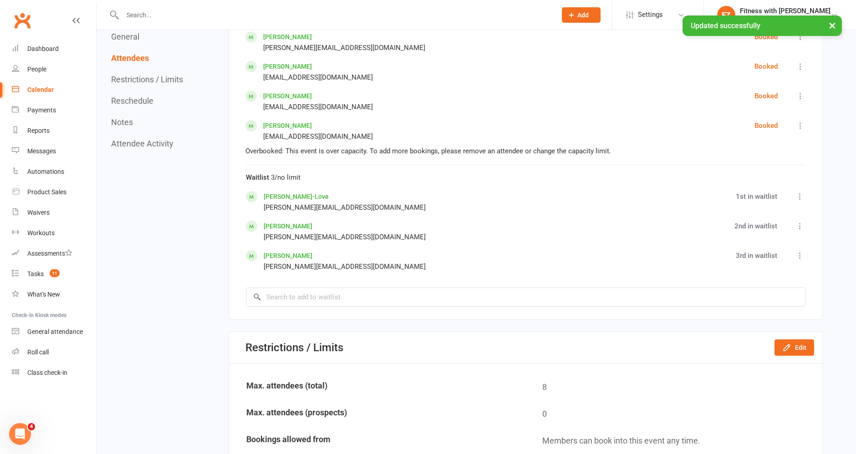
scroll to position [1128, 0]
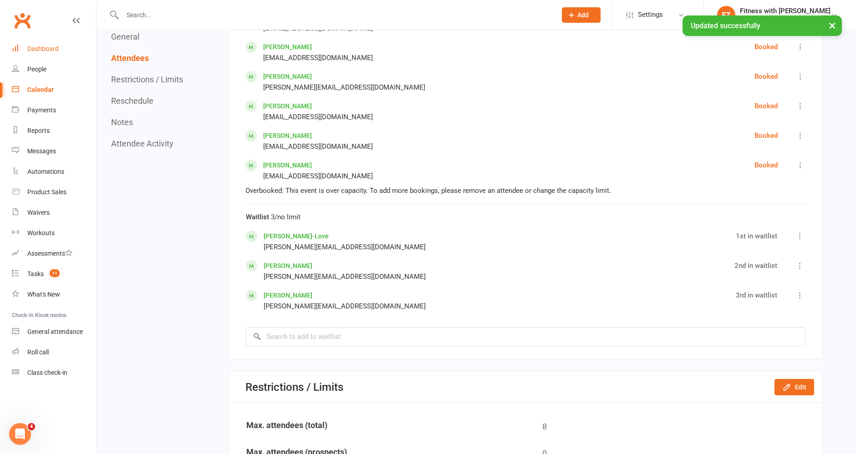
click at [54, 43] on link "Dashboard" at bounding box center [54, 49] width 84 height 20
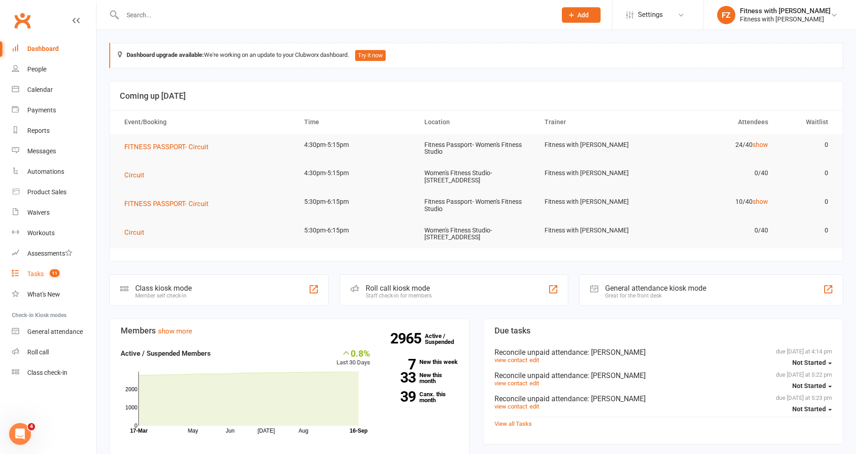
click at [48, 278] on link "Tasks 11" at bounding box center [54, 274] width 84 height 20
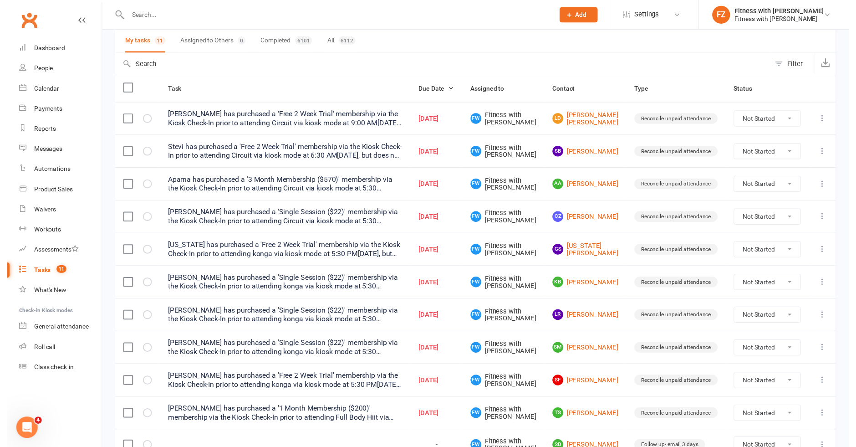
scroll to position [117, 0]
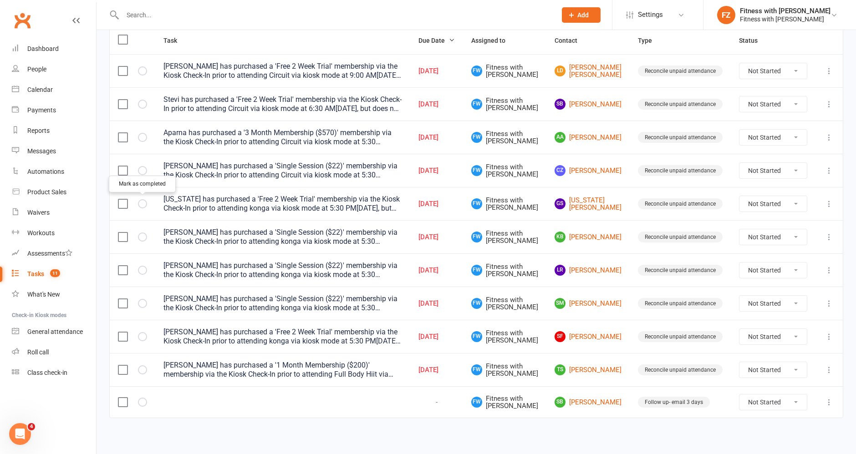
click at [0, 0] on icon "button" at bounding box center [0, 0] width 0 height 0
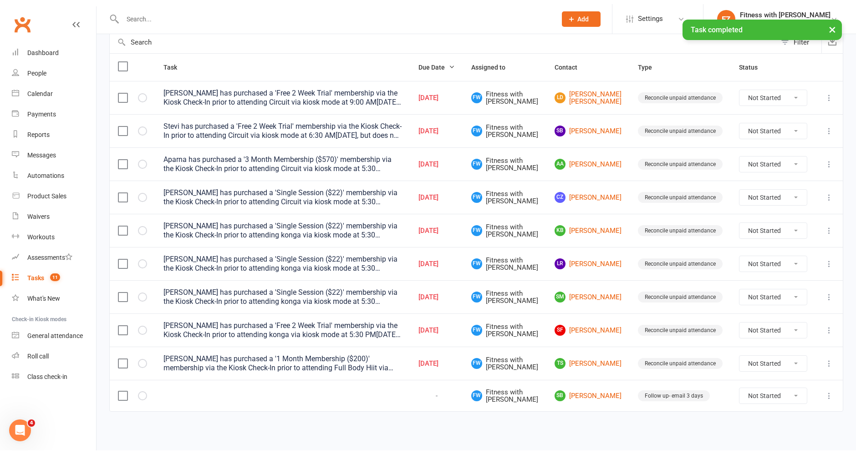
scroll to position [84, 0]
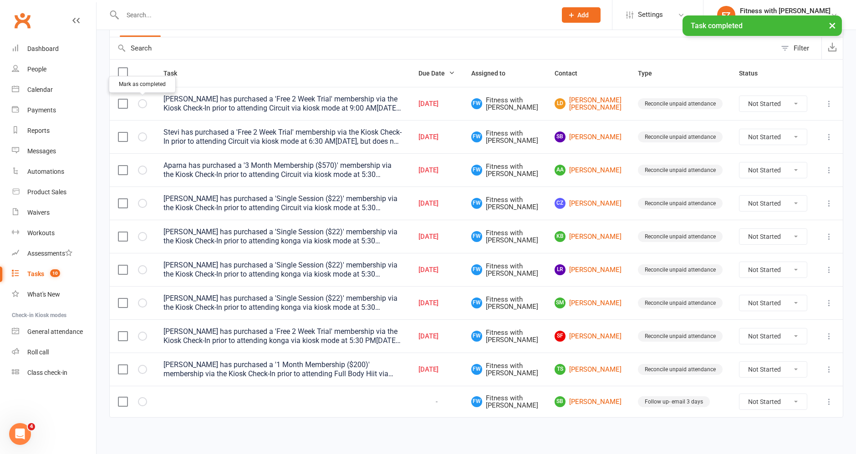
click at [0, 0] on icon "button" at bounding box center [0, 0] width 0 height 0
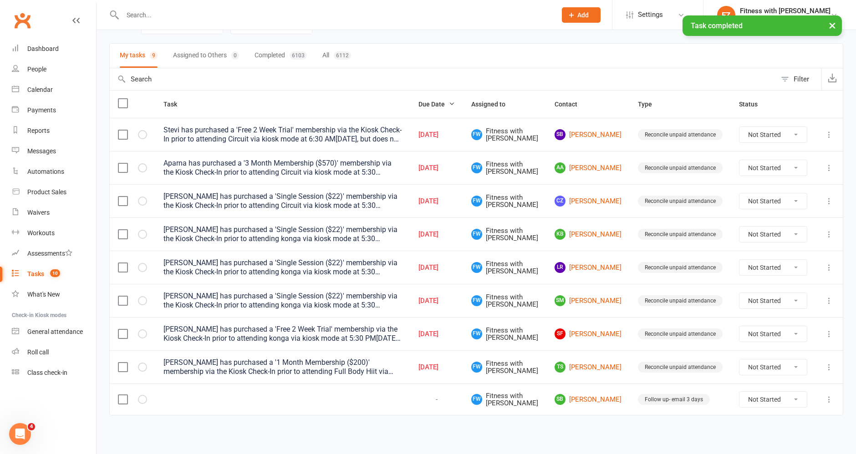
scroll to position [51, 0]
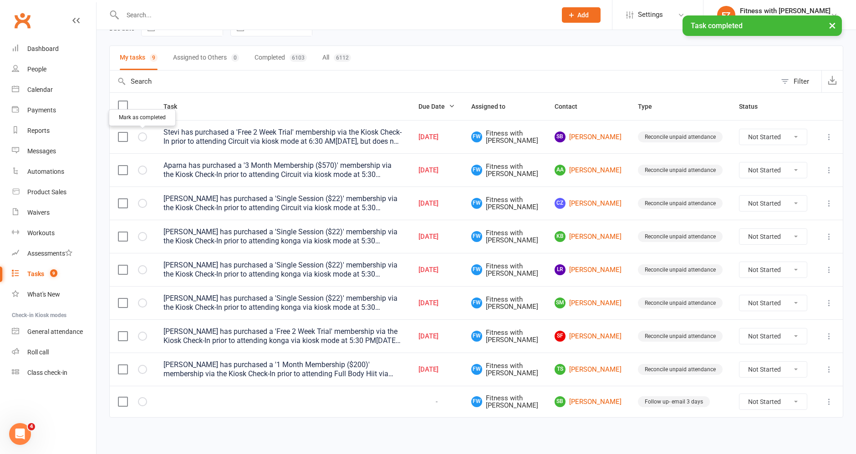
click at [0, 0] on icon "button" at bounding box center [0, 0] width 0 height 0
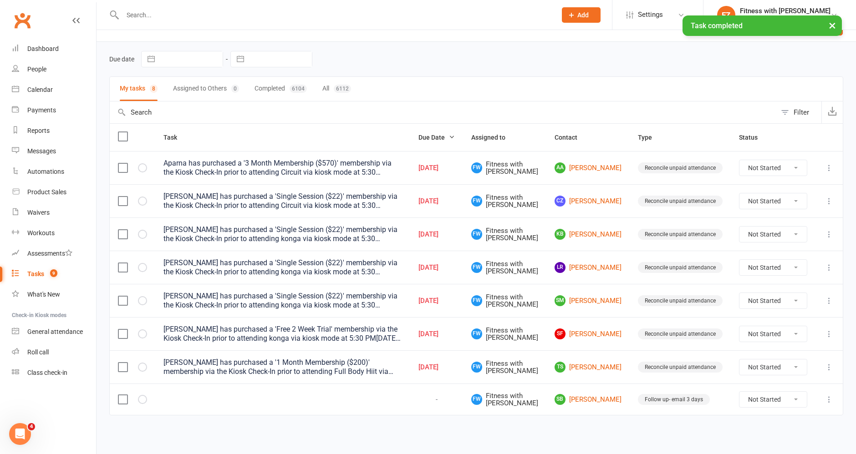
scroll to position [22, 0]
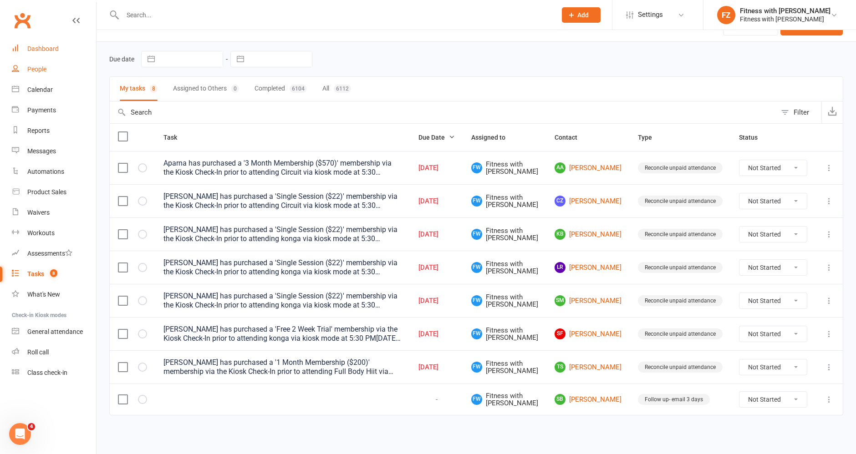
drag, startPoint x: 55, startPoint y: 51, endPoint x: 69, endPoint y: 59, distance: 16.1
click at [55, 51] on div "Dashboard" at bounding box center [42, 48] width 31 height 7
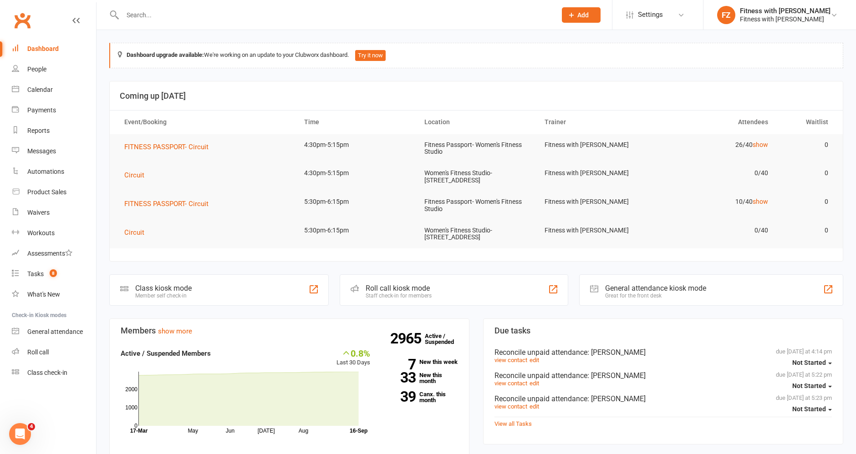
click at [143, 22] on div at bounding box center [329, 15] width 441 height 30
click at [170, 15] on input "text" at bounding box center [335, 15] width 430 height 13
paste input "[PERSON_NAME]"
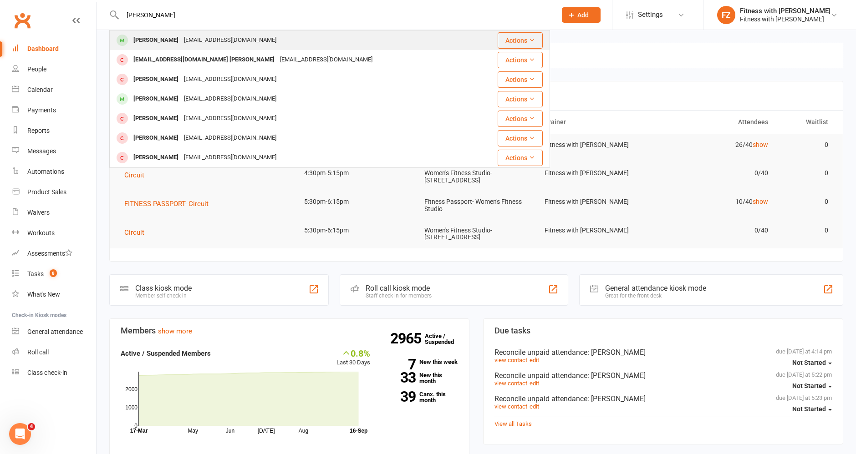
type input "[PERSON_NAME]"
click at [181, 35] on div "[EMAIL_ADDRESS][DOMAIN_NAME]" at bounding box center [230, 40] width 98 height 13
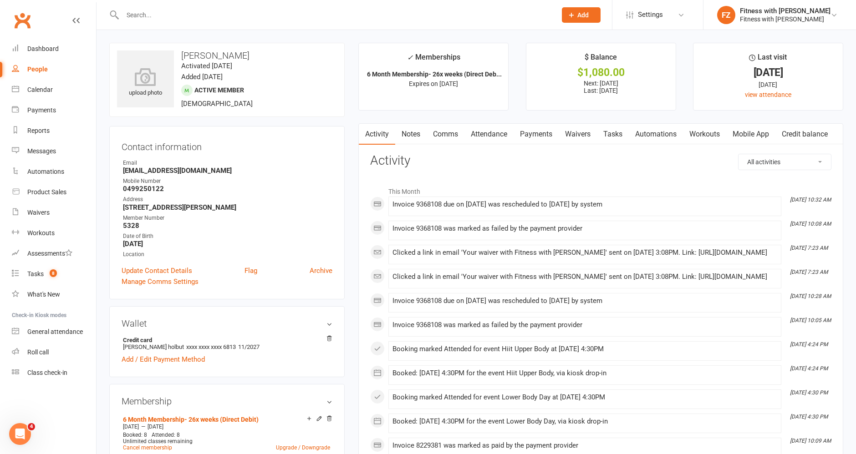
scroll to position [51, 0]
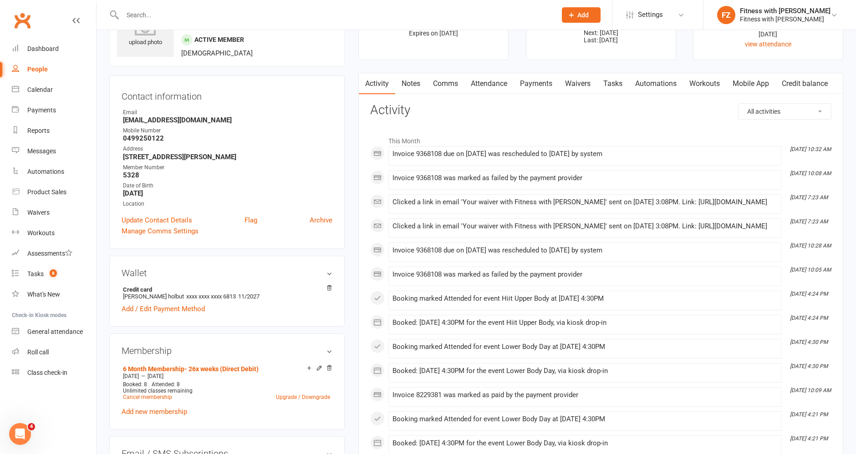
click at [525, 87] on link "Payments" at bounding box center [536, 83] width 45 height 21
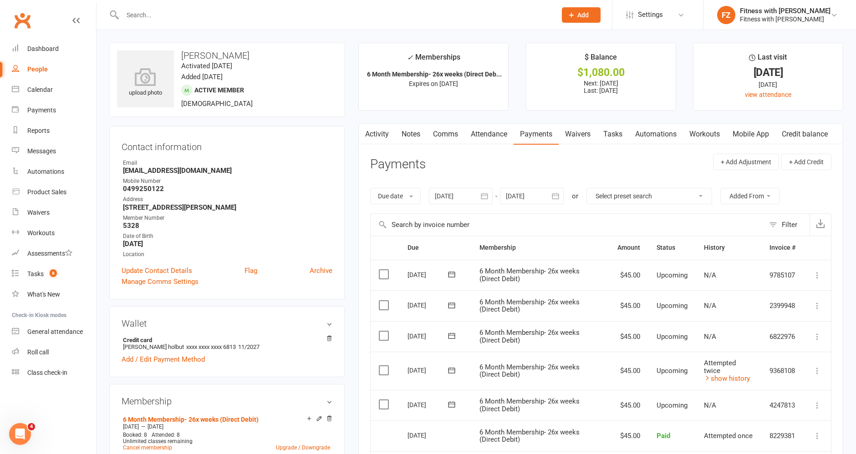
click at [282, 26] on div at bounding box center [329, 15] width 441 height 30
click at [266, 18] on input "text" at bounding box center [335, 15] width 430 height 13
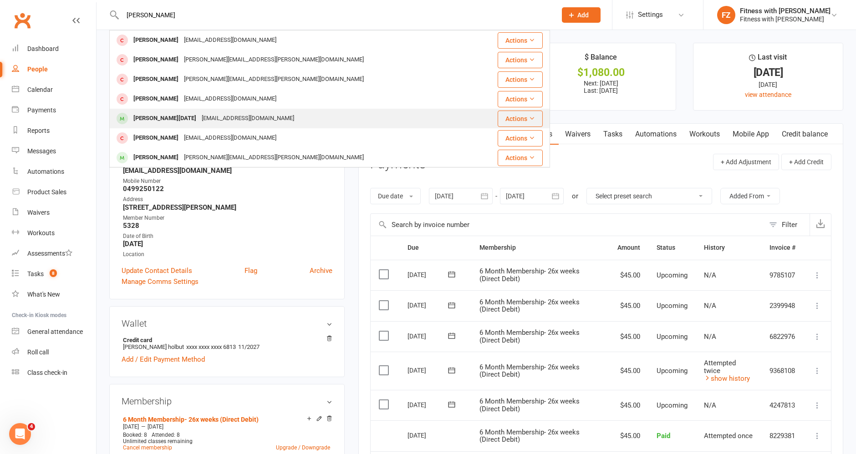
type input "[PERSON_NAME]"
click at [211, 114] on div "[EMAIL_ADDRESS][DOMAIN_NAME]" at bounding box center [248, 118] width 98 height 13
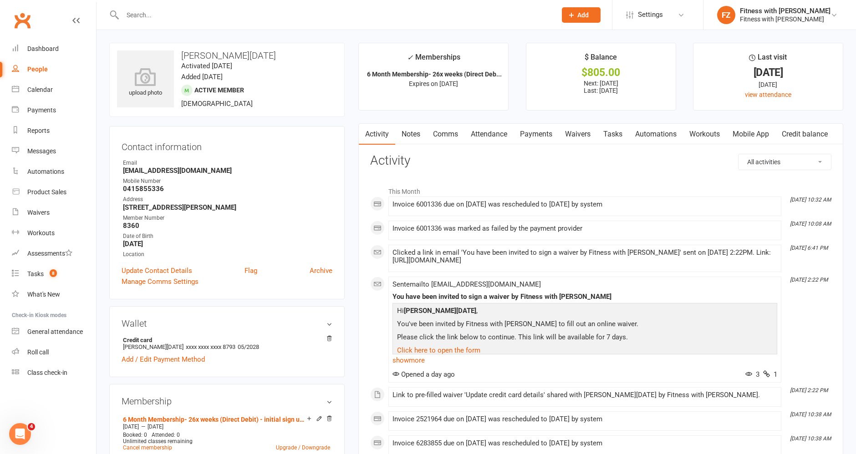
click at [538, 136] on link "Payments" at bounding box center [536, 134] width 45 height 21
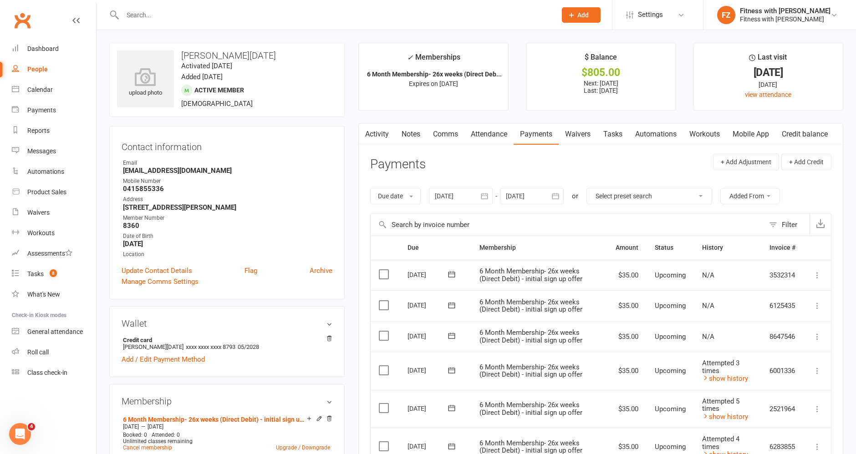
click at [383, 136] on link "Activity" at bounding box center [377, 134] width 36 height 21
